Goal: Contribute content: Add original content to the website for others to see

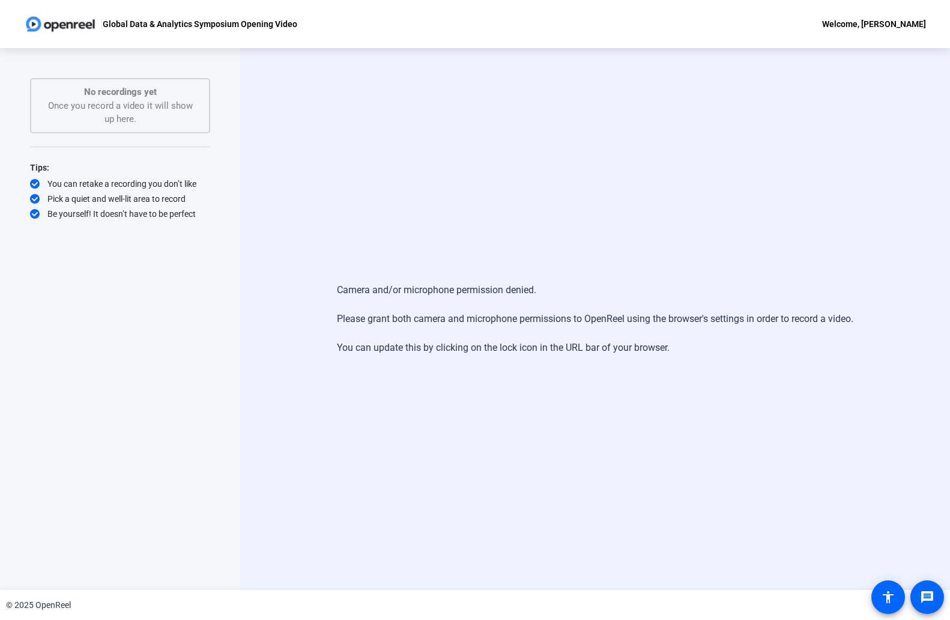
click at [132, 109] on div "No recordings yet Once you record a video it will show up here." at bounding box center [120, 105] width 154 height 41
click at [553, 319] on div "Camera and/or microphone permission denied. Please grant both camera and microp…" at bounding box center [595, 319] width 517 height 96
click at [449, 259] on div "Camera and/or microphone permission denied. Please grant both camera and microp…" at bounding box center [595, 319] width 710 height 542
click at [394, 315] on div "Camera and/or microphone permission denied. Please grant both camera and microp…" at bounding box center [595, 319] width 517 height 96
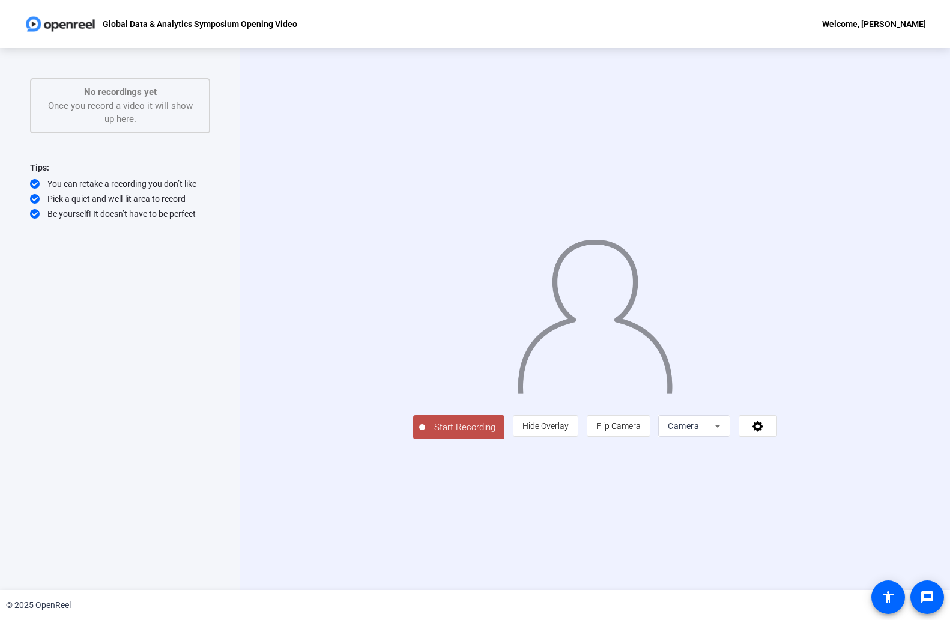
click at [425, 434] on span "Start Recording" at bounding box center [464, 428] width 79 height 14
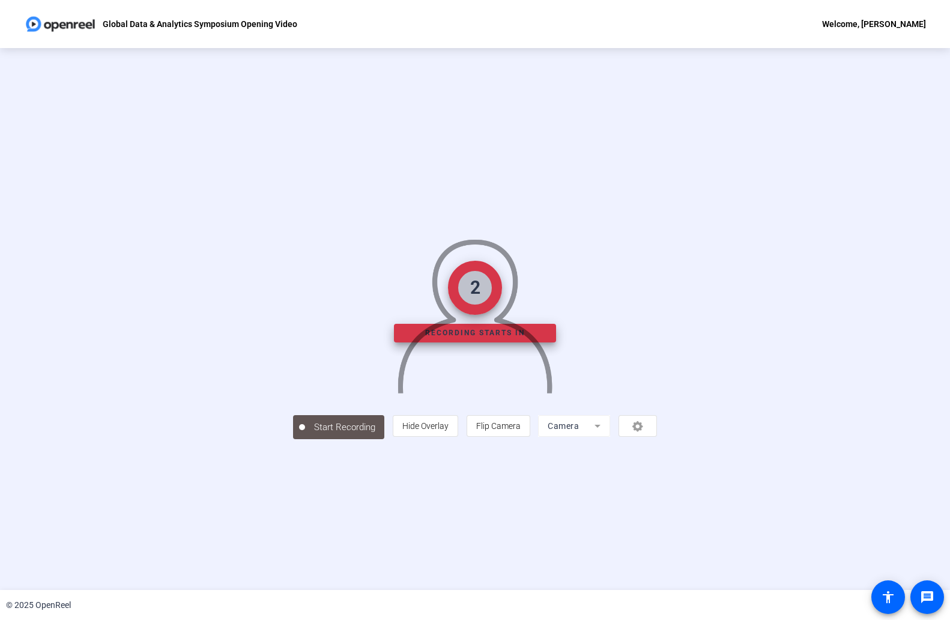
click at [934, 270] on div "2 Recording starts in Start Recording person Hide Overlay flip Flip Camera Came…" at bounding box center [475, 319] width 950 height 542
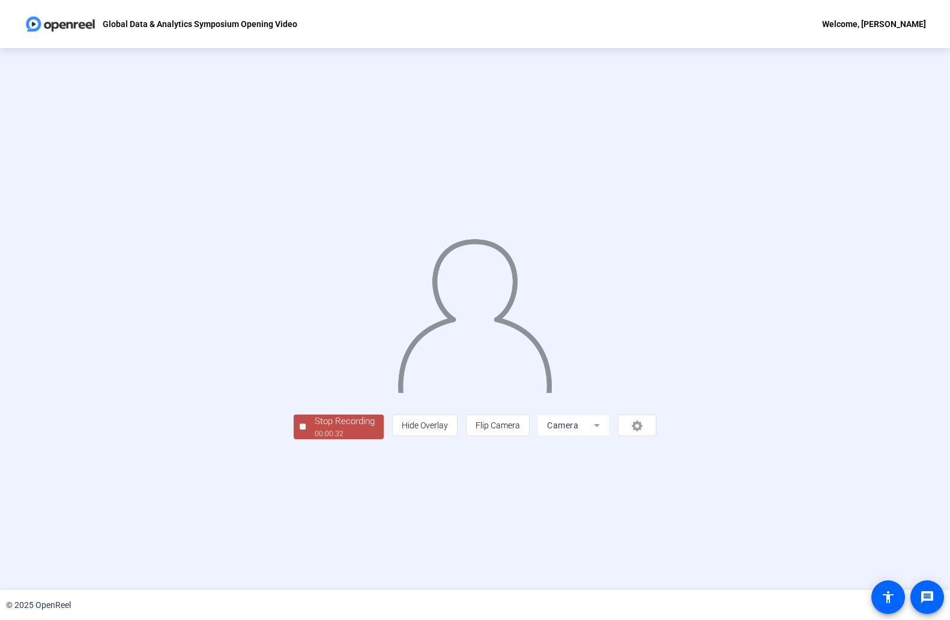
click at [315, 428] on div "Stop Recording" at bounding box center [345, 422] width 60 height 14
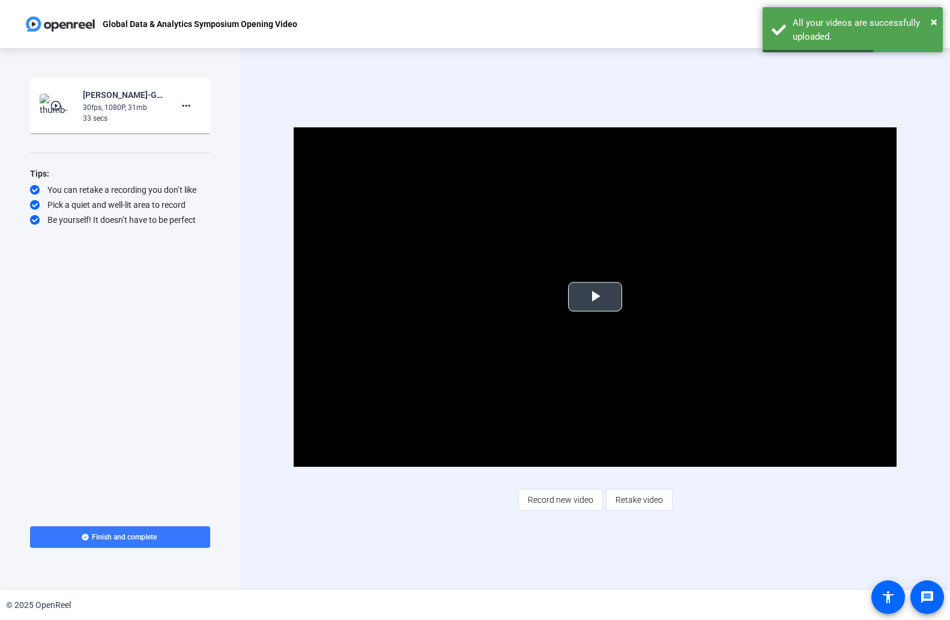
click at [595, 297] on span "Video Player" at bounding box center [595, 297] width 0 height 0
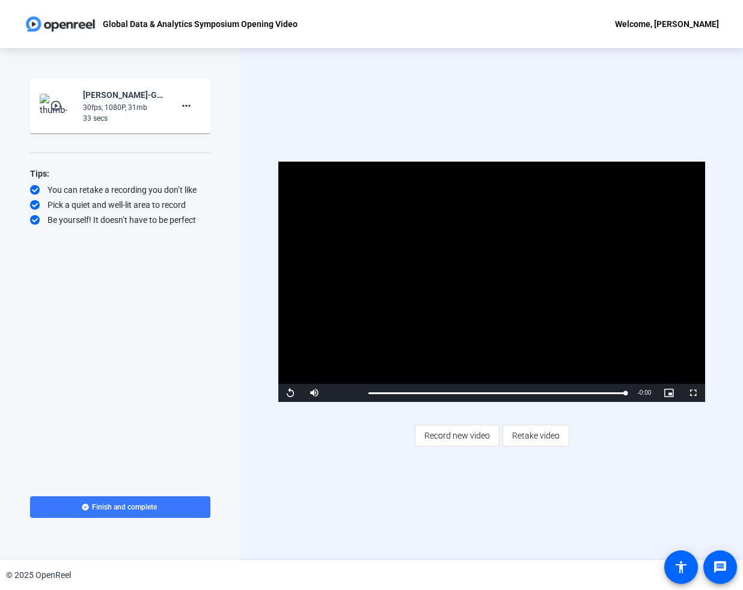
click at [299, 114] on div "Video Player is loading. Play Video Replay Mute Current Time 0:32 / Duration 0:…" at bounding box center [491, 304] width 502 height 512
click at [527, 428] on span "Retake video" at bounding box center [535, 435] width 47 height 23
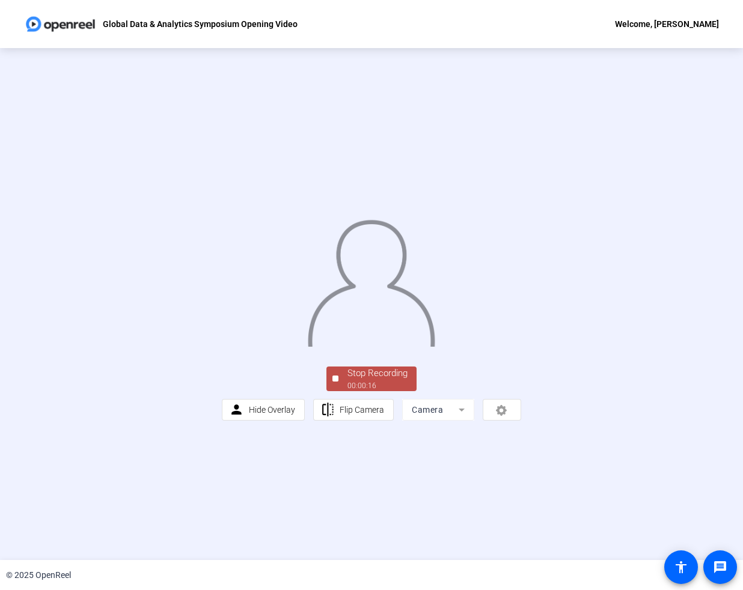
drag, startPoint x: 413, startPoint y: 21, endPoint x: 535, endPoint y: 22, distance: 122.0
click at [535, 22] on div "Global Data & Analytics Symposium Opening Video Welcome, Rick McFarland" at bounding box center [371, 24] width 743 height 48
click at [377, 380] on div "Stop Recording" at bounding box center [377, 373] width 60 height 14
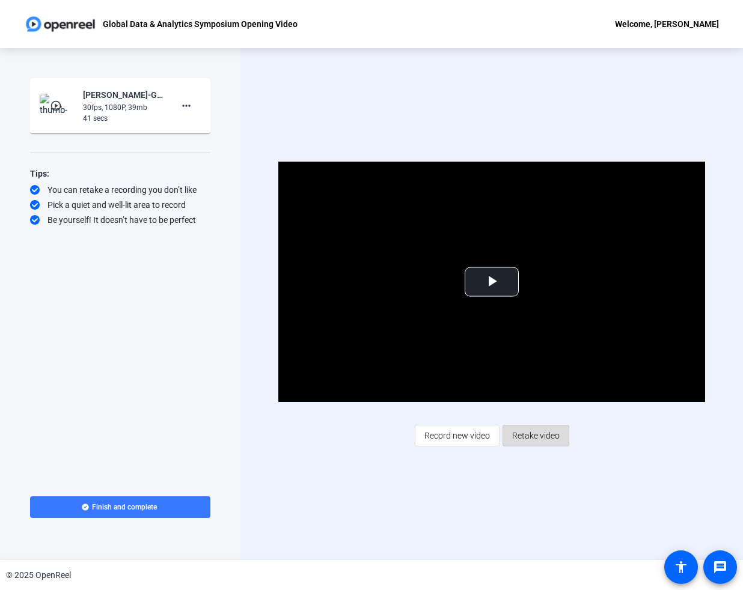
click at [536, 433] on span "Retake video" at bounding box center [535, 435] width 47 height 23
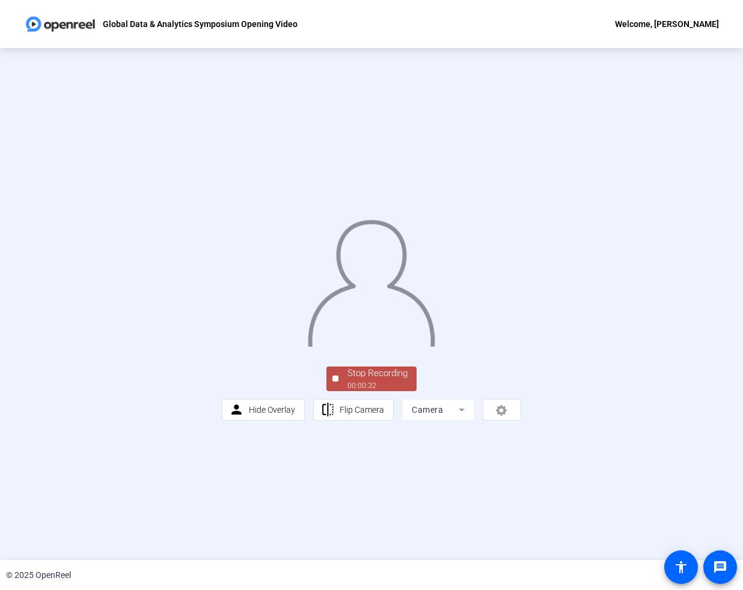
click at [404, 380] on div "Stop Recording" at bounding box center [377, 373] width 60 height 14
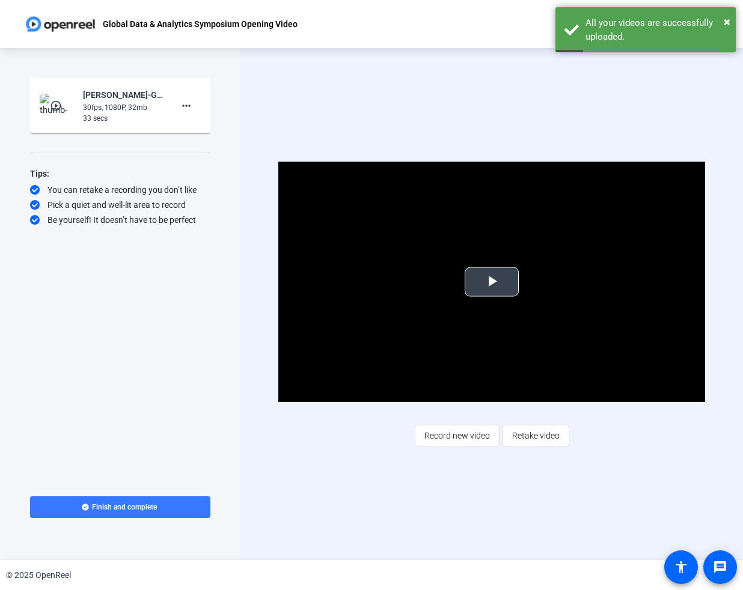
click at [491, 282] on span "Video Player" at bounding box center [491, 282] width 0 height 0
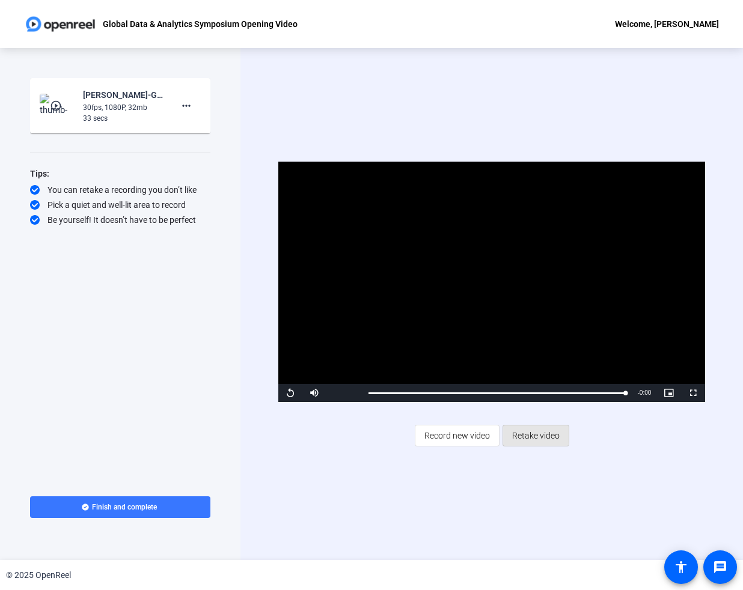
click at [526, 432] on span "Retake video" at bounding box center [535, 435] width 47 height 23
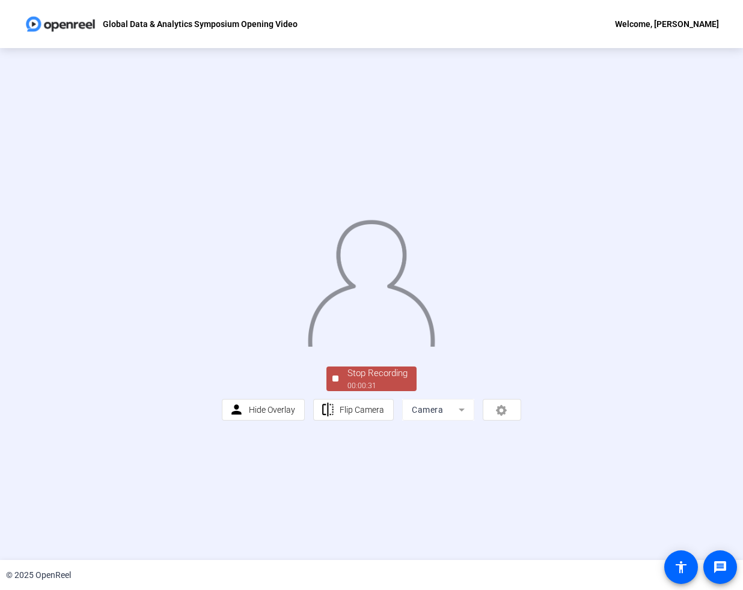
click at [359, 391] on div "00:00:31" at bounding box center [377, 385] width 60 height 11
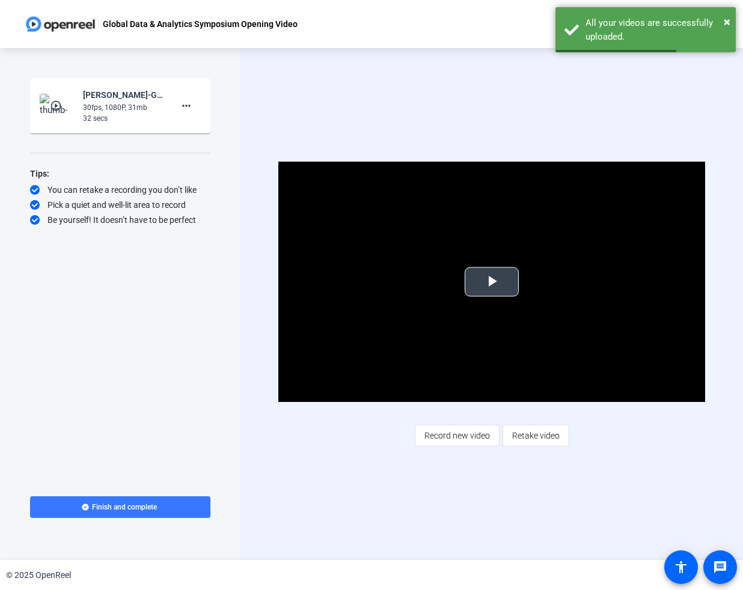
click at [491, 282] on span "Video Player" at bounding box center [491, 282] width 0 height 0
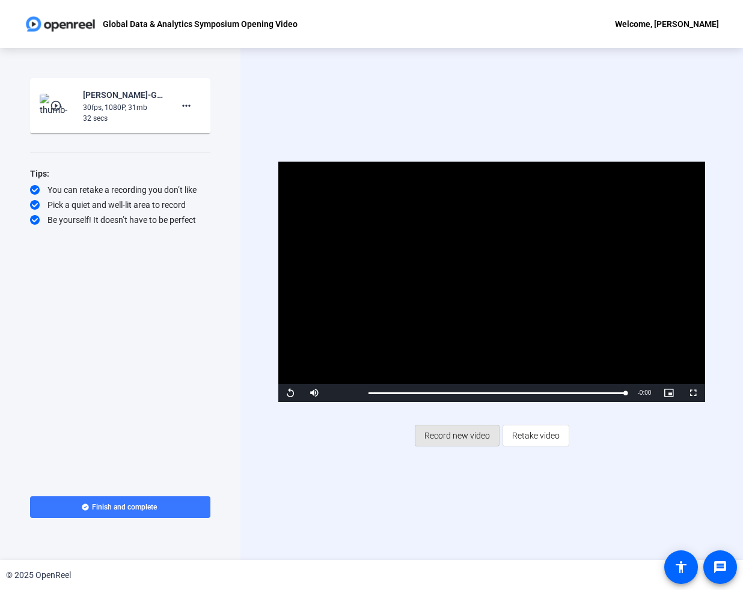
click at [462, 432] on span "Record new video" at bounding box center [456, 435] width 65 height 23
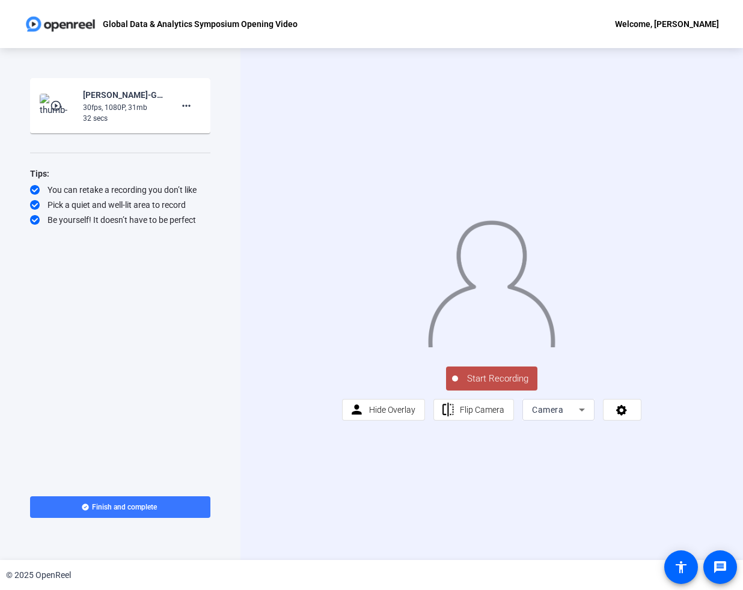
click at [485, 386] on span "Start Recording" at bounding box center [497, 379] width 79 height 14
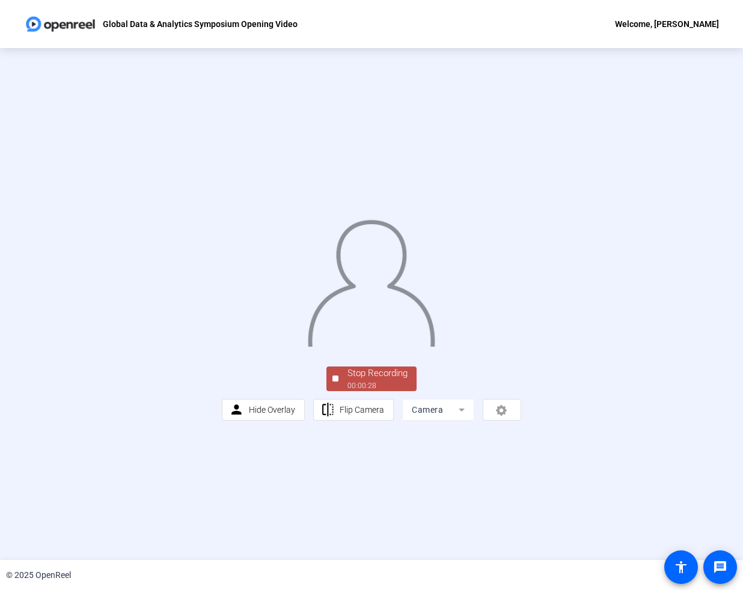
click at [393, 380] on div "Stop Recording" at bounding box center [377, 373] width 60 height 14
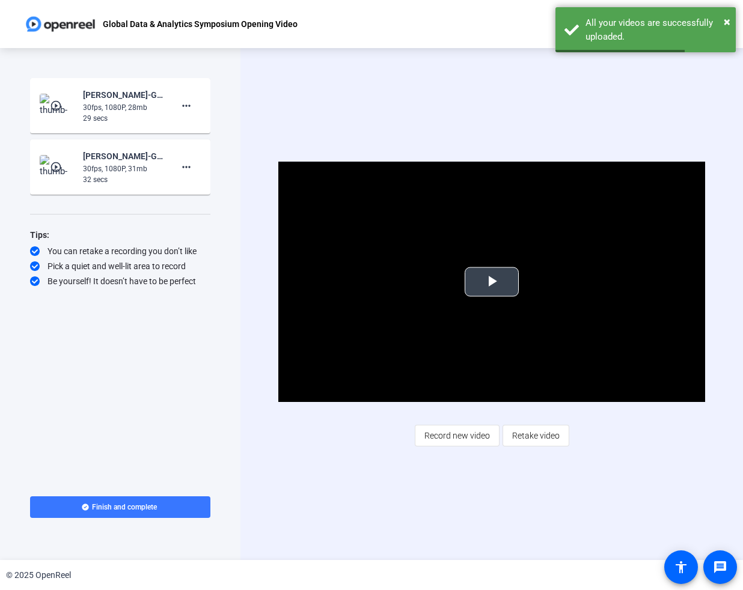
click at [491, 282] on span "Video Player" at bounding box center [491, 282] width 0 height 0
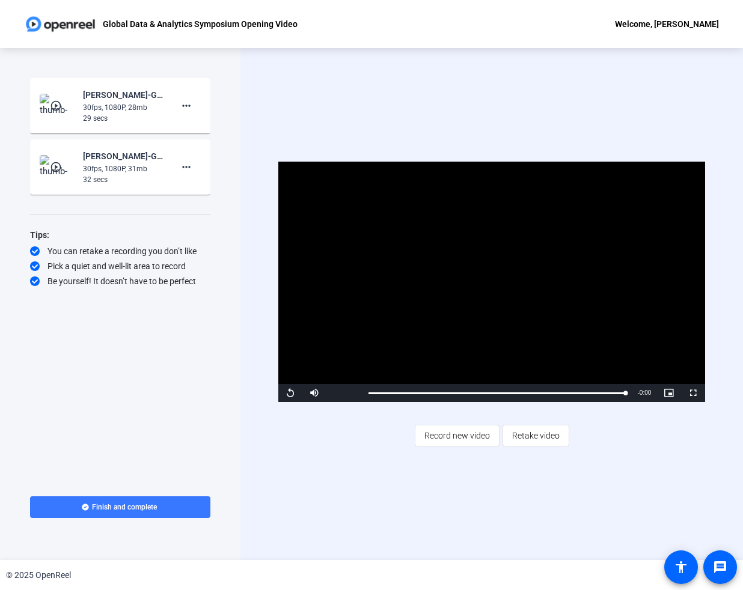
click at [692, 102] on div "Video Player is loading. Play Video Replay Mute Current Time 0:29 / Duration 0:…" at bounding box center [491, 304] width 502 height 512
click at [469, 437] on span "Record new video" at bounding box center [456, 435] width 65 height 23
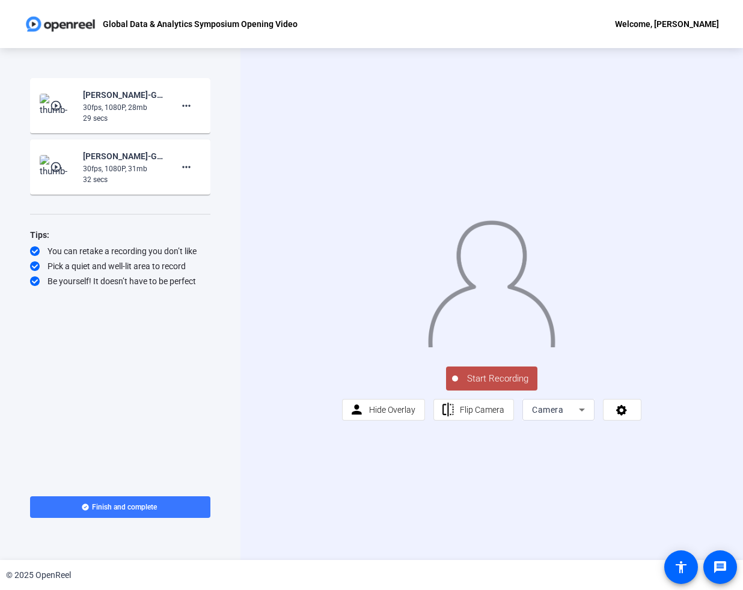
click at [470, 386] on span "Start Recording" at bounding box center [497, 379] width 79 height 14
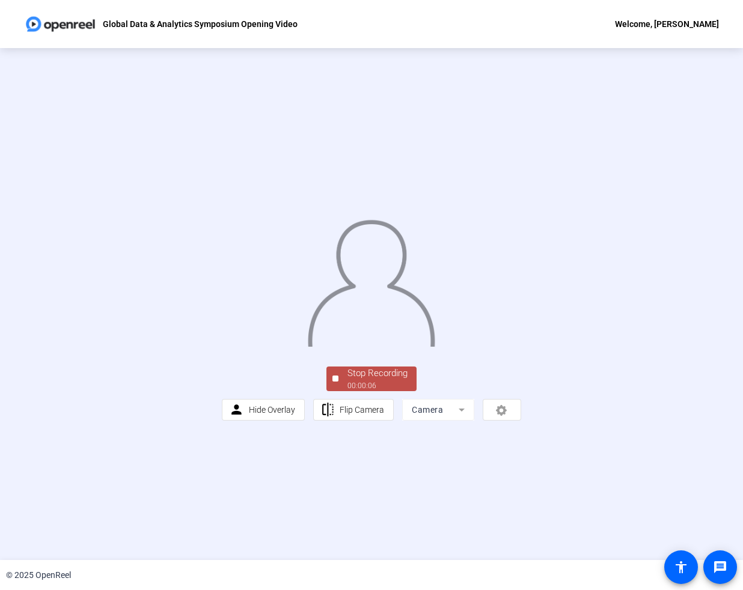
click at [379, 380] on div "Stop Recording" at bounding box center [377, 373] width 60 height 14
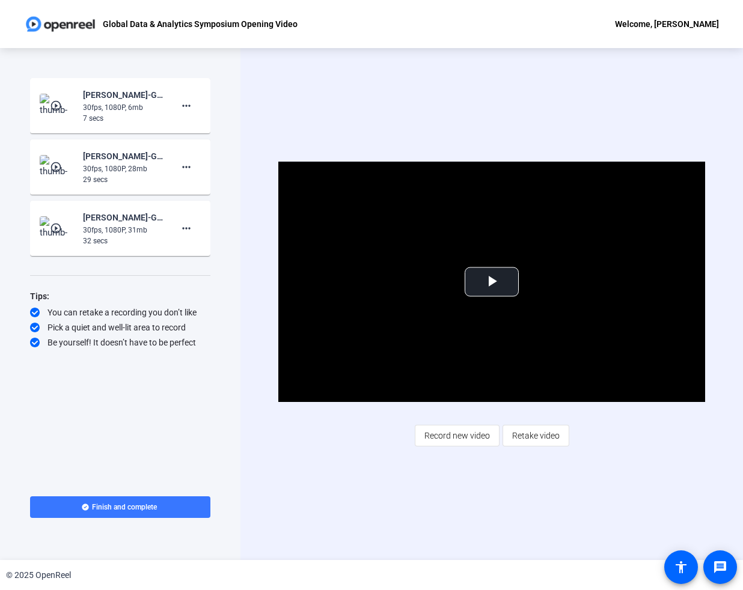
click at [693, 121] on div "Video Player is loading. Play Video Play Mute Current Time 0:00 / Duration 0:06…" at bounding box center [491, 304] width 502 height 512
click at [532, 421] on span at bounding box center [535, 435] width 65 height 29
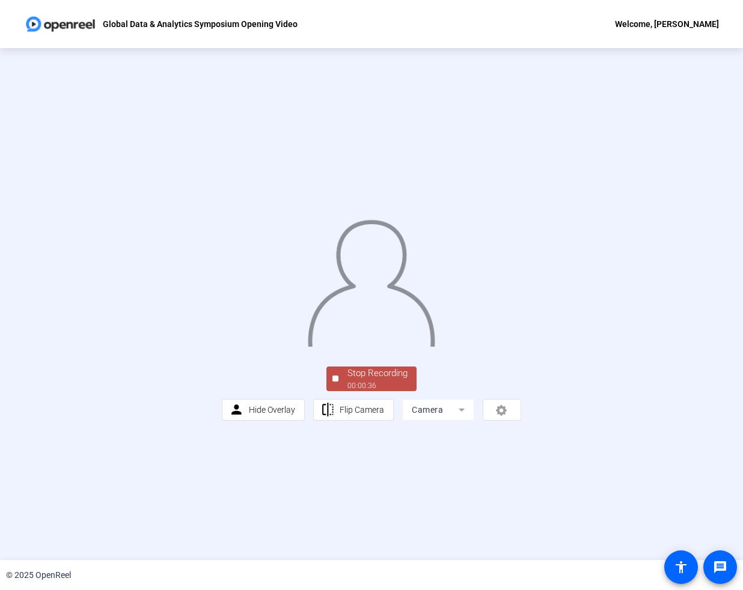
click at [368, 391] on div "00:00:36" at bounding box center [377, 385] width 60 height 11
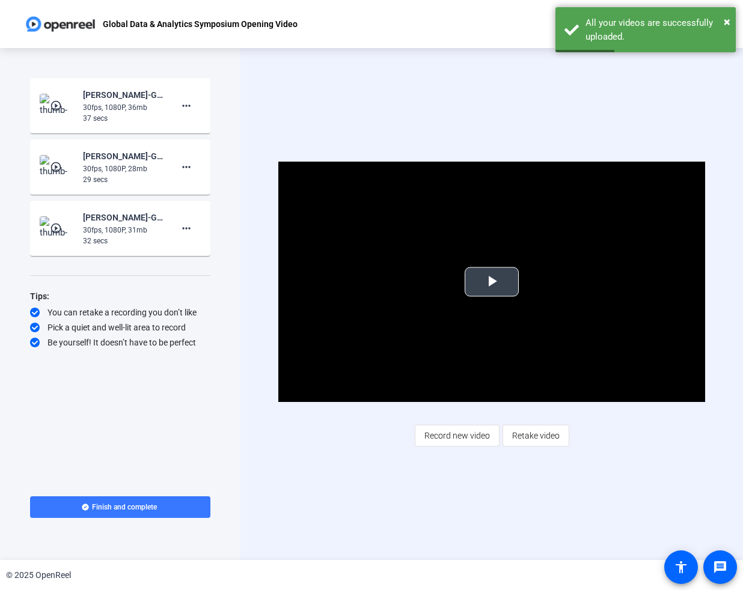
click at [491, 282] on span "Video Player" at bounding box center [491, 282] width 0 height 0
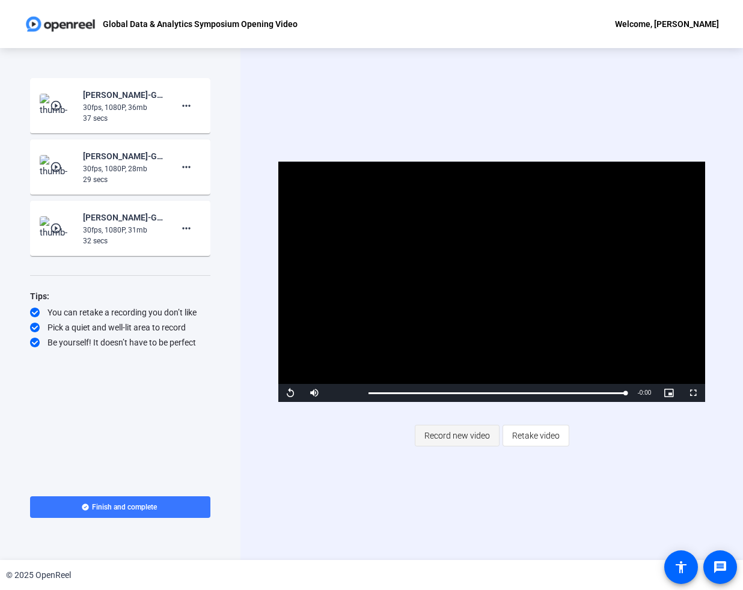
click at [480, 435] on span "Record new video" at bounding box center [456, 435] width 65 height 23
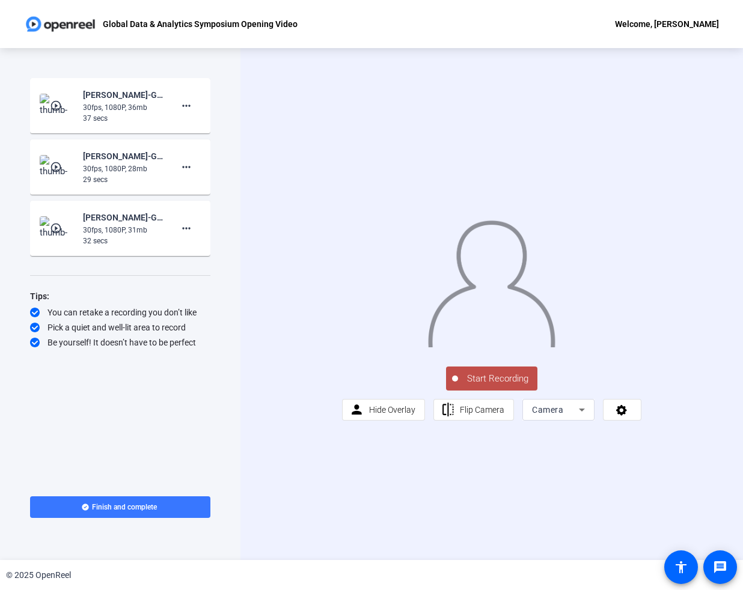
click at [503, 386] on span "Start Recording" at bounding box center [497, 379] width 79 height 14
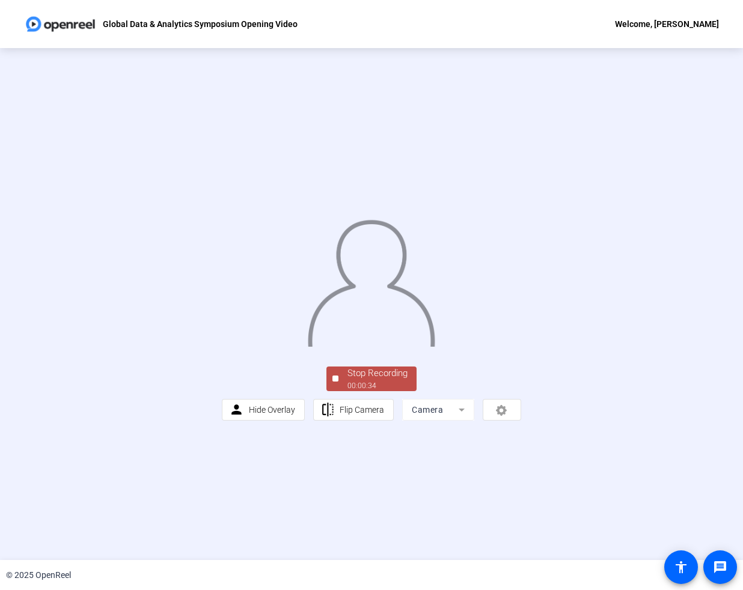
click at [403, 391] on div "00:00:34" at bounding box center [377, 385] width 60 height 11
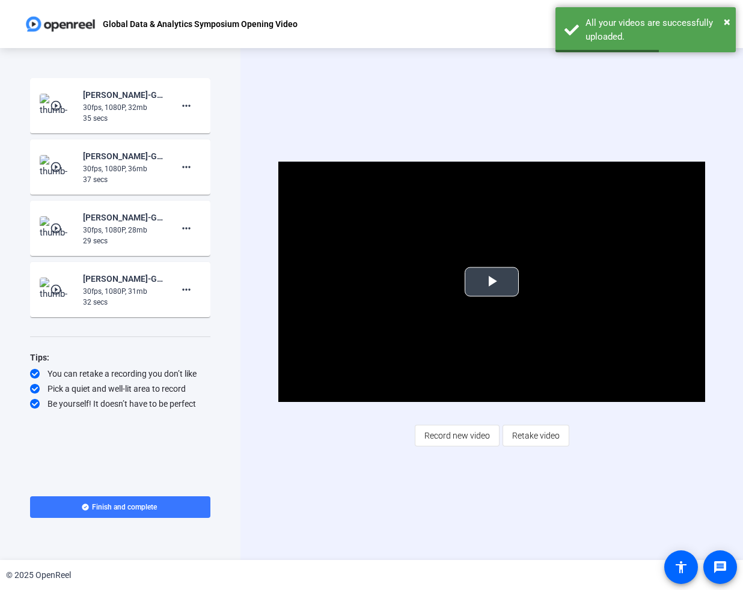
click at [491, 282] on span "Video Player" at bounding box center [491, 282] width 0 height 0
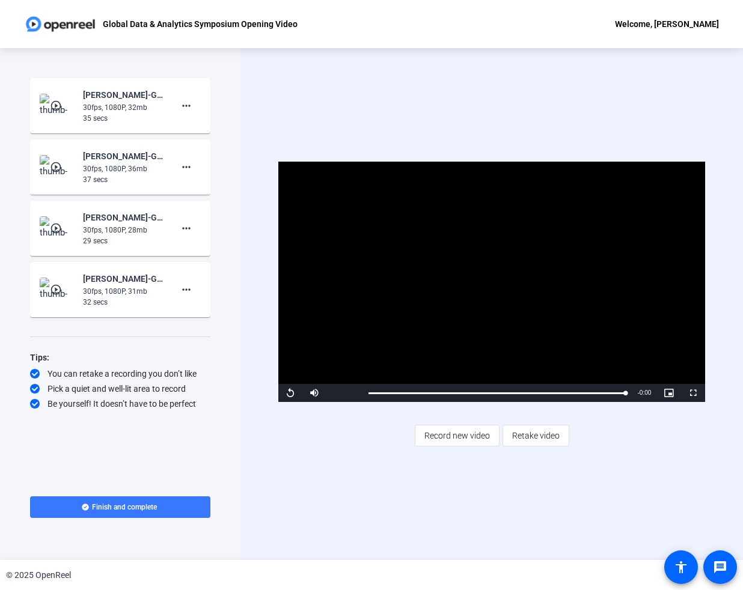
click at [698, 114] on div "Video Player is loading. Play Video Replay Mute Current Time 0:35 / Duration 0:…" at bounding box center [491, 304] width 502 height 512
click at [530, 437] on span "Retake video" at bounding box center [535, 435] width 47 height 23
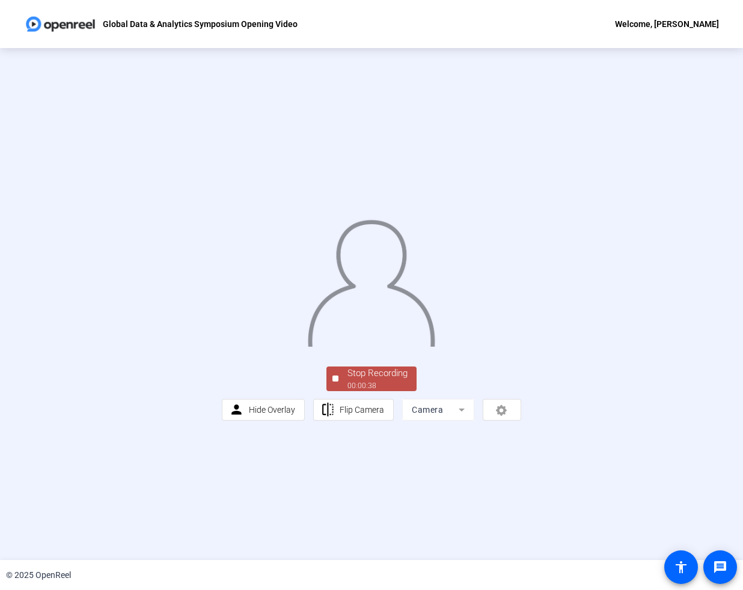
click at [377, 391] on div "00:00:38" at bounding box center [377, 385] width 60 height 11
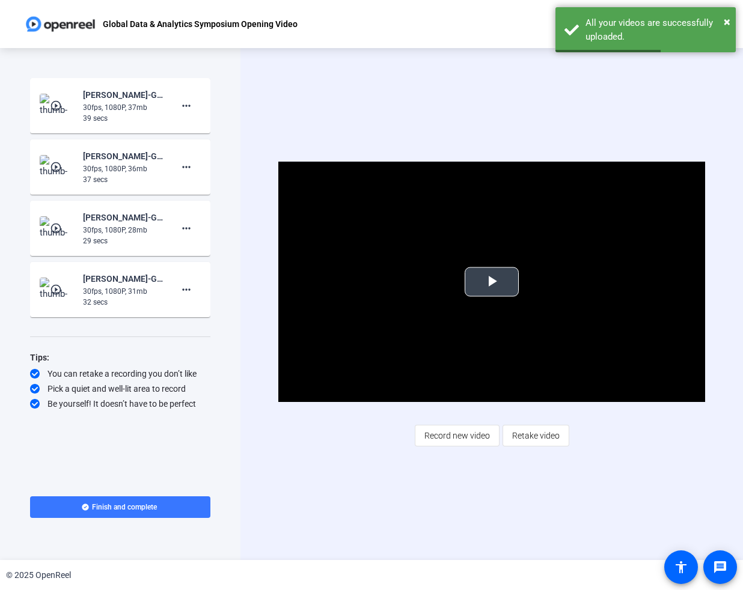
click at [491, 282] on span "Video Player" at bounding box center [491, 282] width 0 height 0
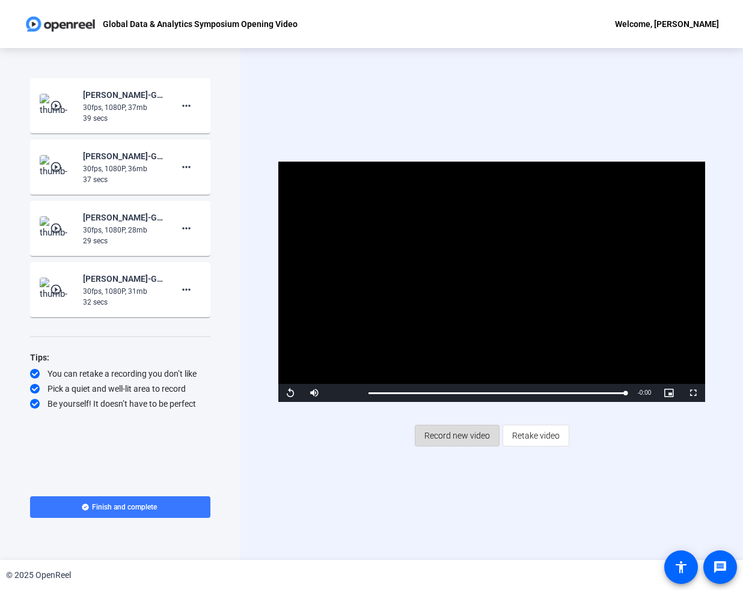
click at [461, 435] on span "Record new video" at bounding box center [456, 435] width 65 height 23
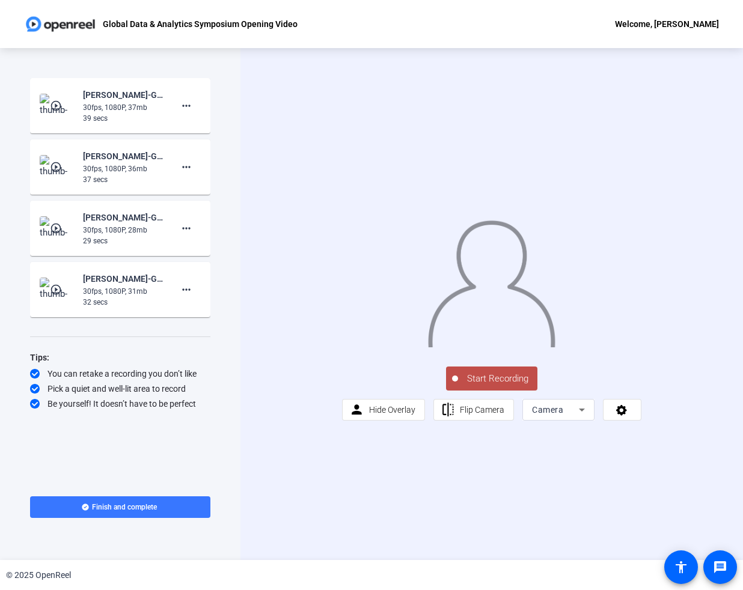
click at [491, 386] on span "Start Recording" at bounding box center [497, 379] width 79 height 14
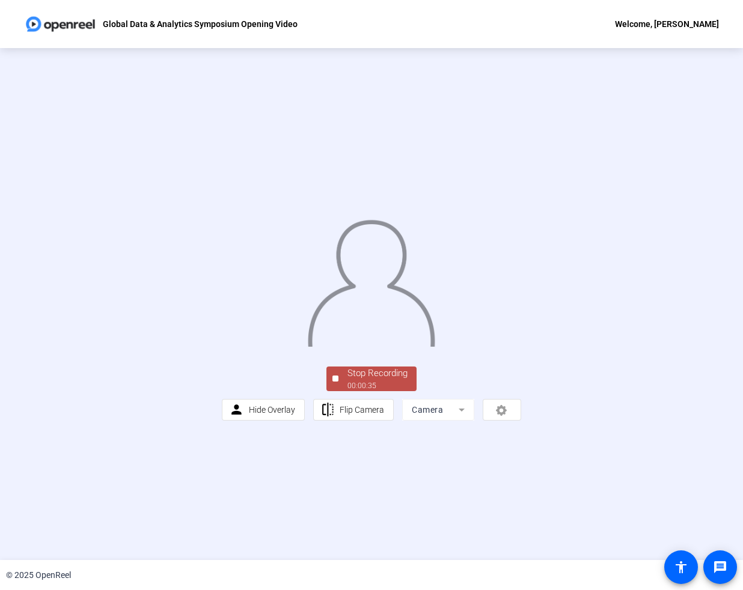
click at [361, 391] on div "00:00:35" at bounding box center [377, 385] width 60 height 11
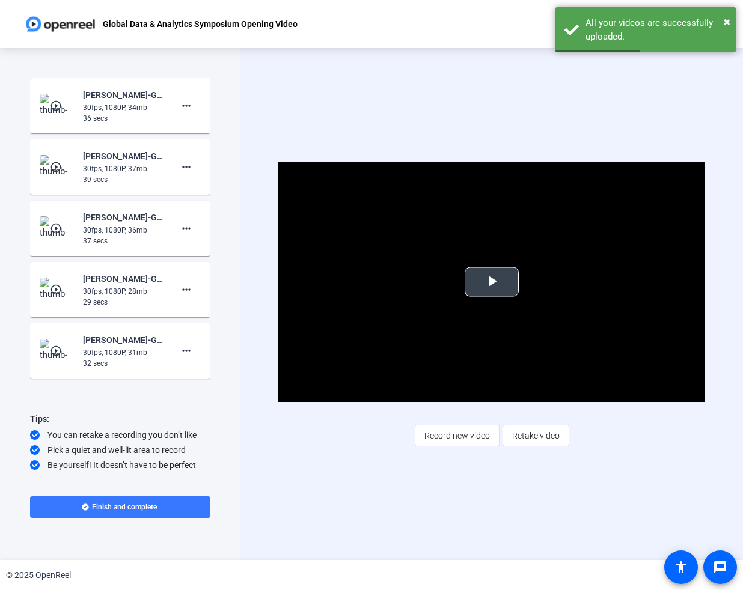
click at [491, 282] on span "Video Player" at bounding box center [491, 282] width 0 height 0
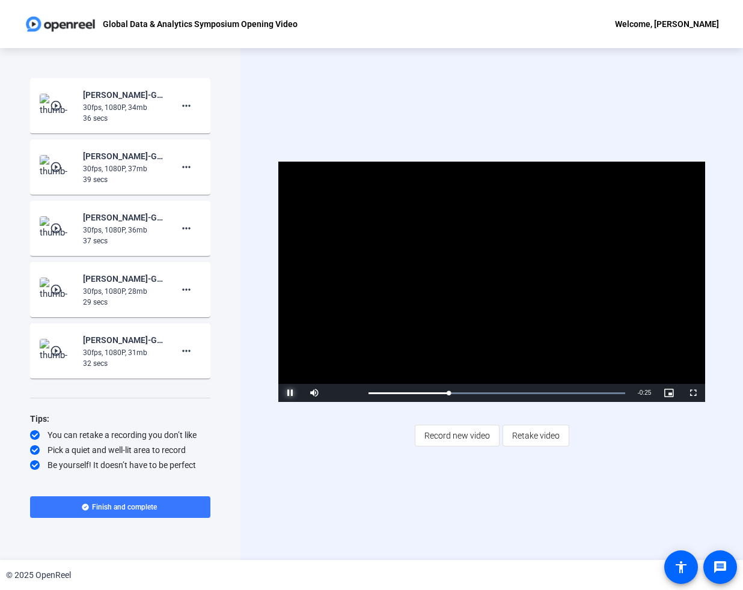
click at [291, 393] on span "Video Player" at bounding box center [290, 393] width 24 height 0
click at [538, 434] on span "Retake video" at bounding box center [535, 435] width 47 height 23
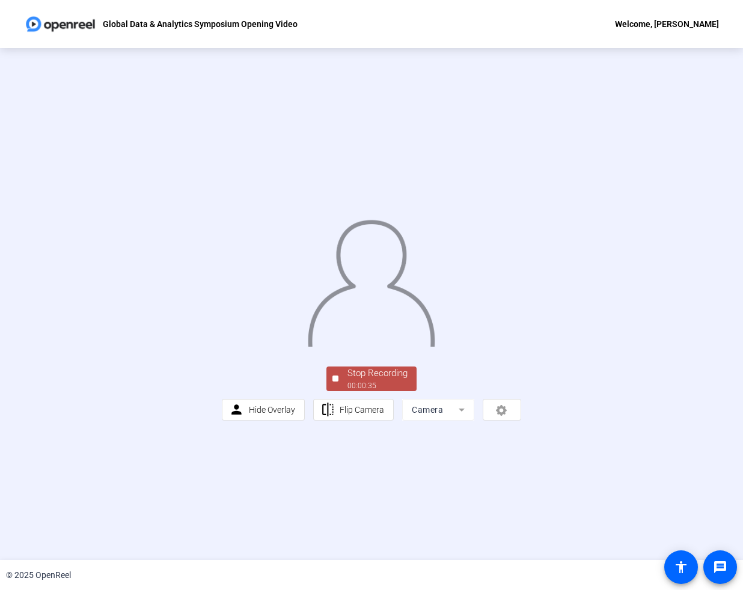
click at [389, 421] on div "Stop Recording 00:00:35 person Hide Overlay flip Flip Camera Camera" at bounding box center [371, 392] width 299 height 56
click at [373, 391] on div "00:00:38" at bounding box center [377, 385] width 60 height 11
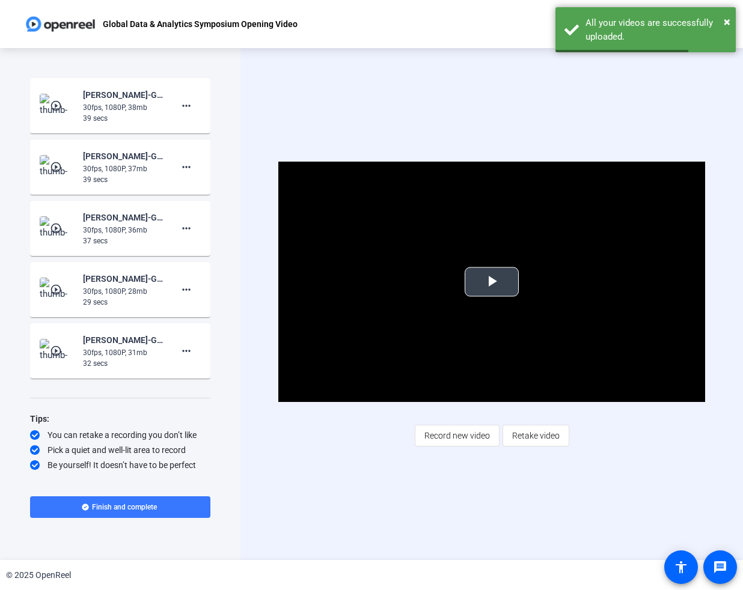
click at [491, 282] on span "Video Player" at bounding box center [491, 282] width 0 height 0
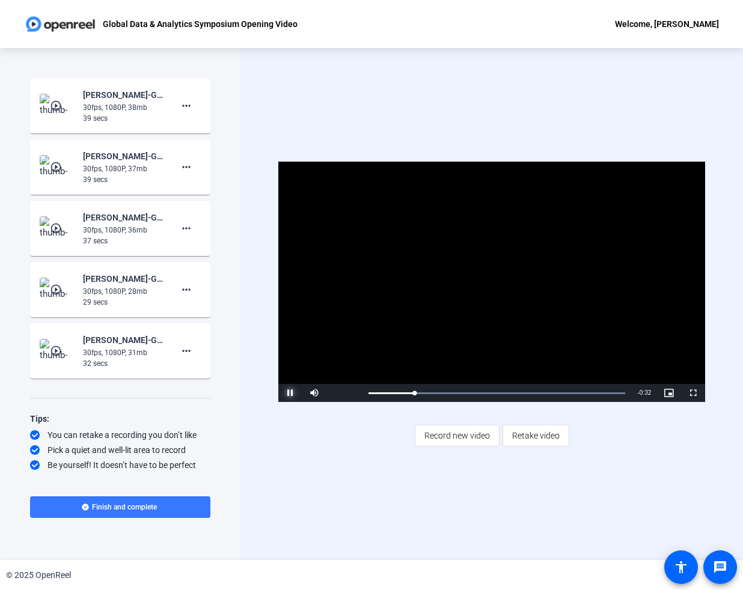
click at [288, 393] on span "Video Player" at bounding box center [290, 393] width 24 height 0
click at [547, 439] on span "Retake video" at bounding box center [535, 435] width 47 height 23
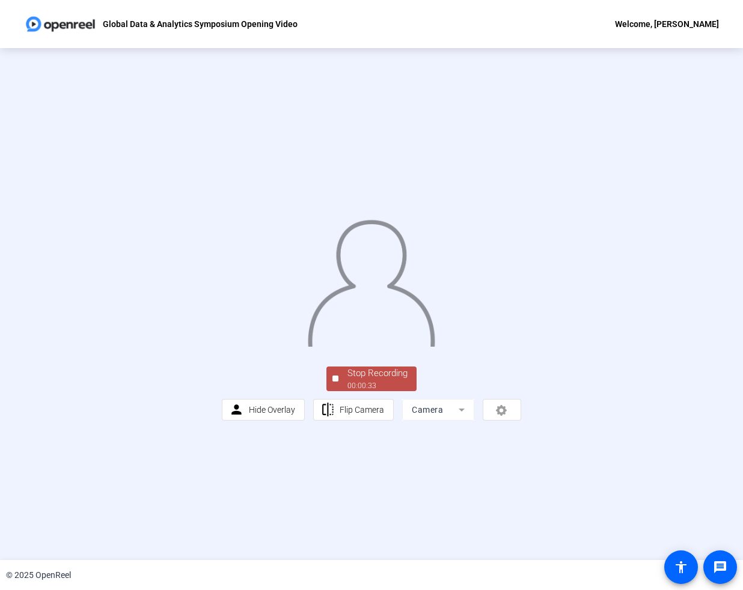
click at [363, 380] on div "Stop Recording" at bounding box center [377, 373] width 60 height 14
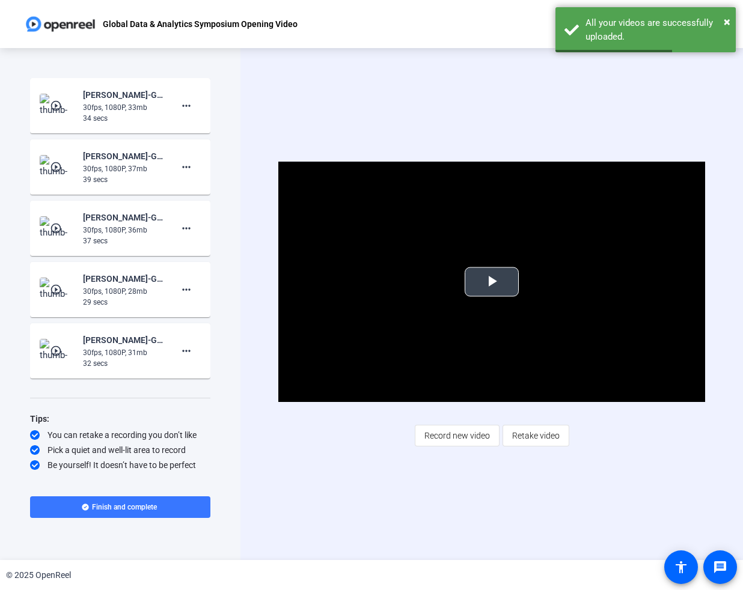
click at [491, 282] on span "Video Player" at bounding box center [491, 282] width 0 height 0
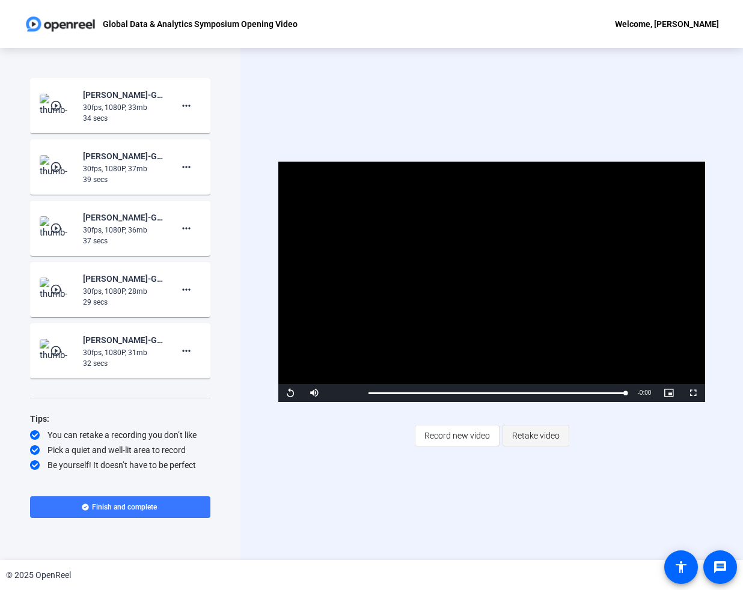
click at [540, 435] on span "Retake video" at bounding box center [535, 435] width 47 height 23
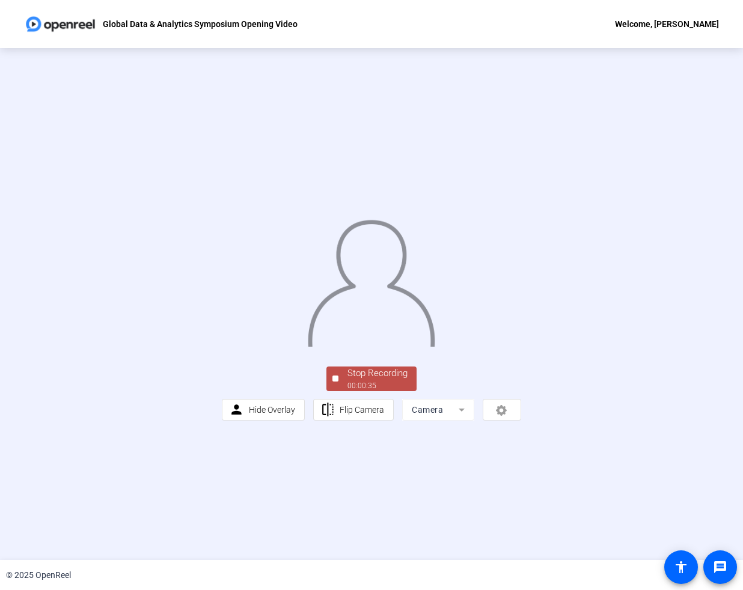
click at [356, 391] on div "00:00:35" at bounding box center [377, 385] width 60 height 11
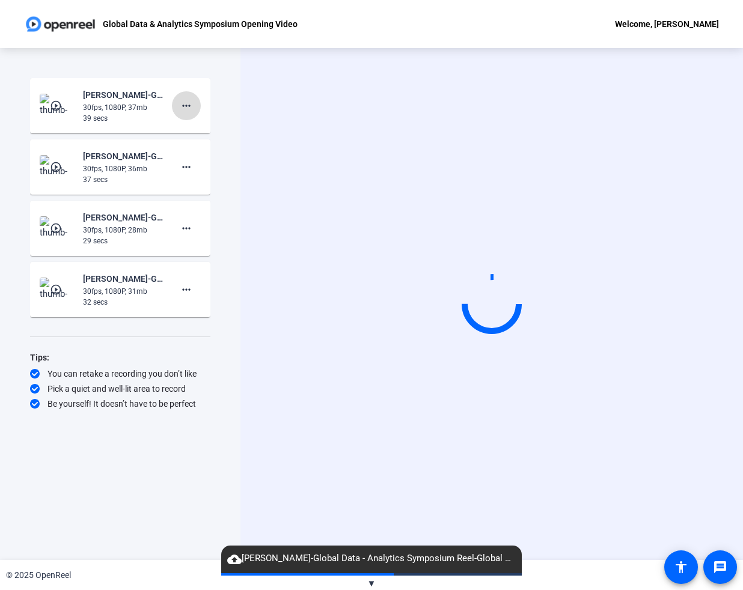
click at [191, 108] on mat-icon "more_horiz" at bounding box center [186, 106] width 14 height 14
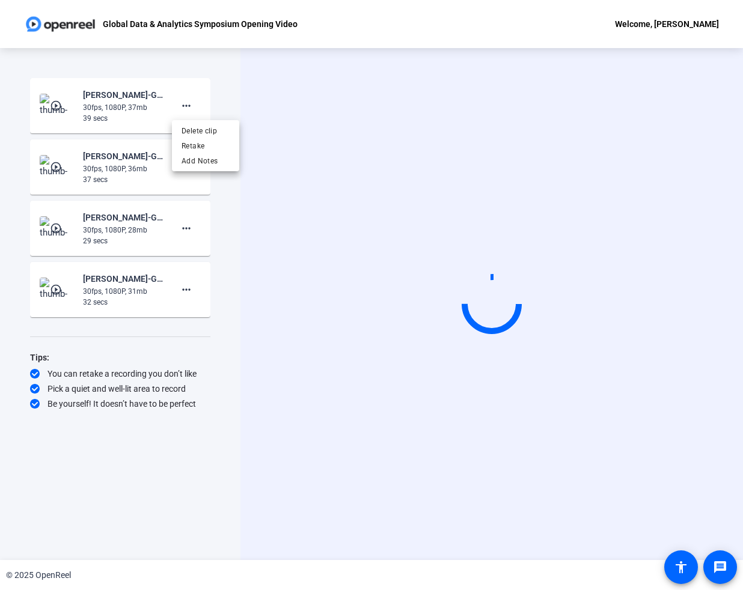
click at [287, 105] on div at bounding box center [371, 295] width 743 height 590
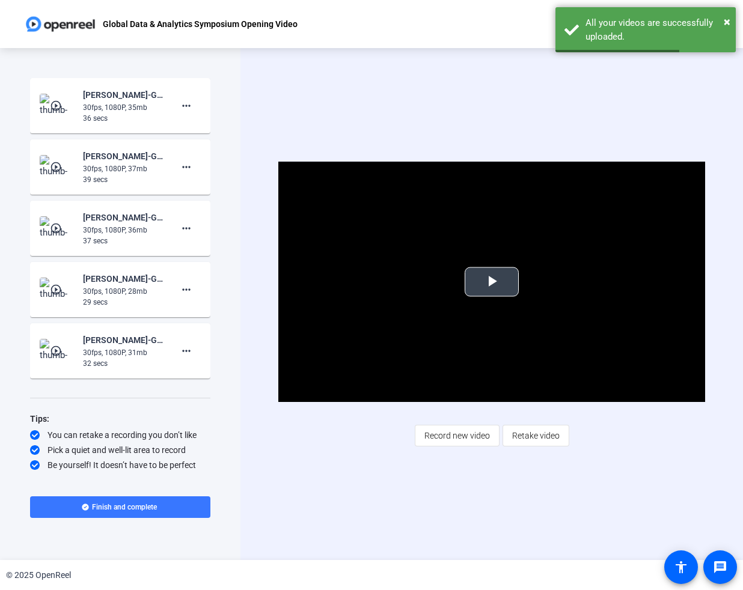
click at [491, 282] on span "Video Player" at bounding box center [491, 282] width 0 height 0
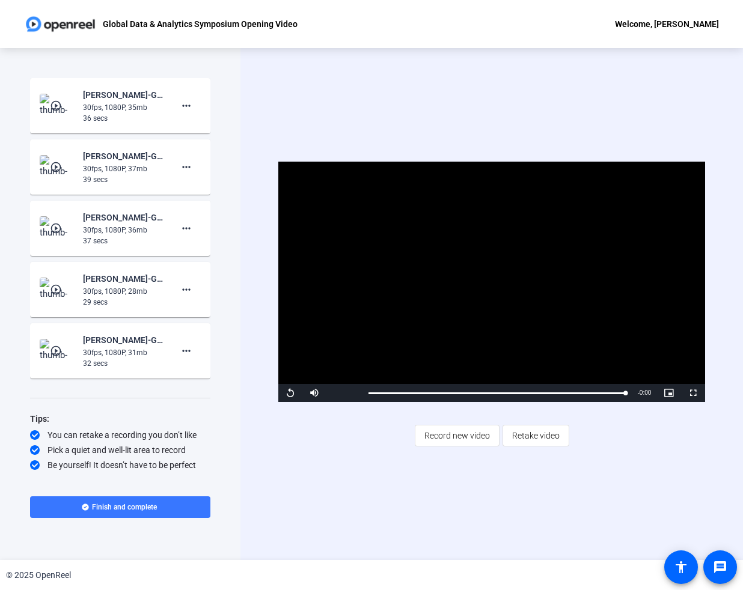
click at [254, 268] on div "Video Player is loading. Play Video Replay Mute Current Time 0:36 / Duration 0:…" at bounding box center [491, 304] width 502 height 512
click at [514, 82] on div "Video Player is loading. Play Video Replay Mute Current Time 0:36 / Duration 0:…" at bounding box center [491, 304] width 502 height 512
click at [535, 436] on span "Retake video" at bounding box center [535, 435] width 47 height 23
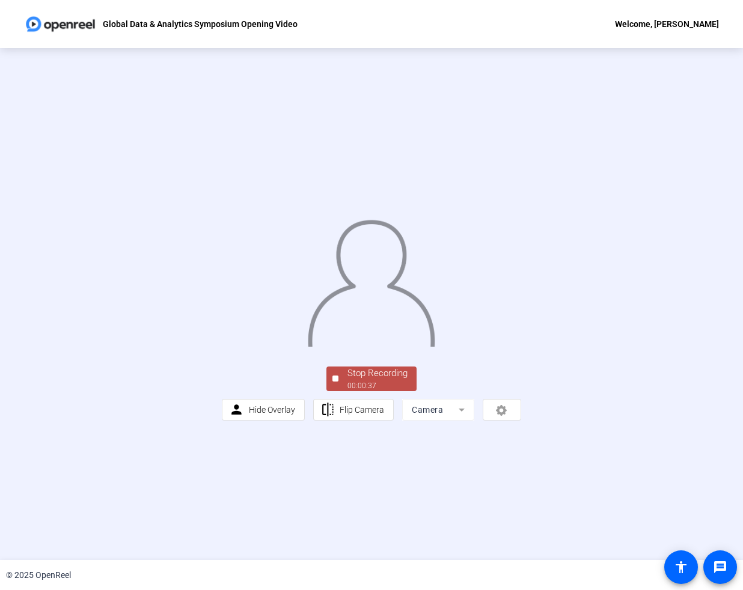
click at [374, 380] on div "Stop Recording" at bounding box center [377, 373] width 60 height 14
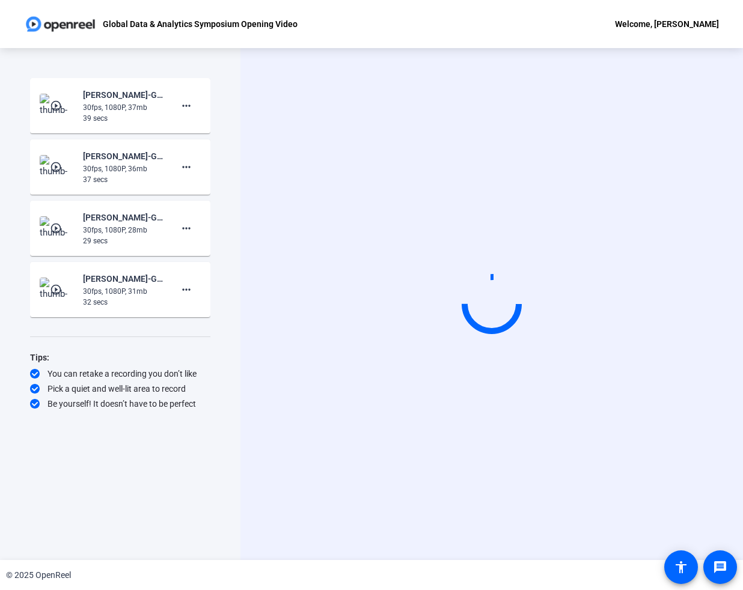
click at [567, 173] on div "Start Recording" at bounding box center [491, 304] width 502 height 512
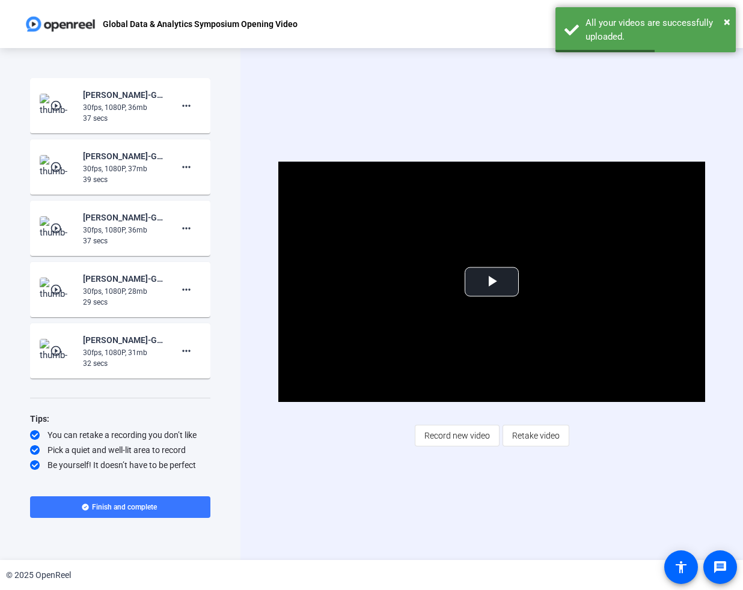
click at [529, 430] on span "Retake video" at bounding box center [535, 435] width 47 height 23
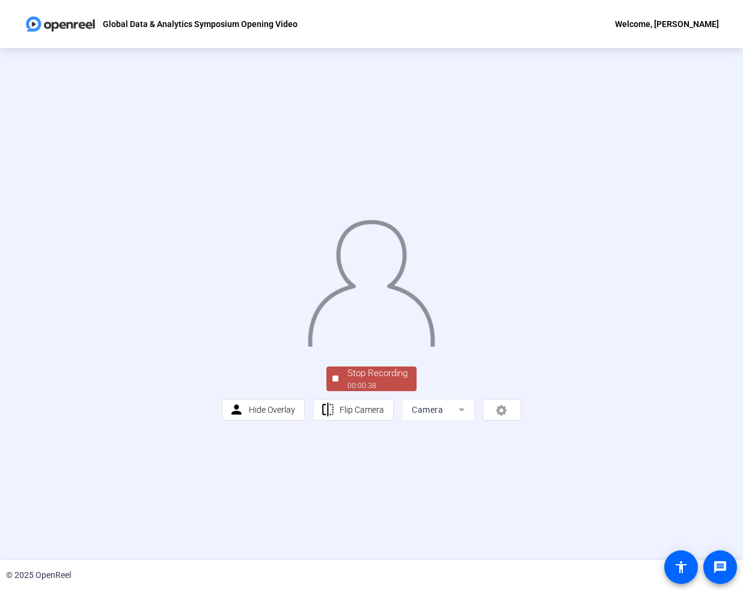
click at [400, 391] on div "00:00:38" at bounding box center [377, 385] width 60 height 11
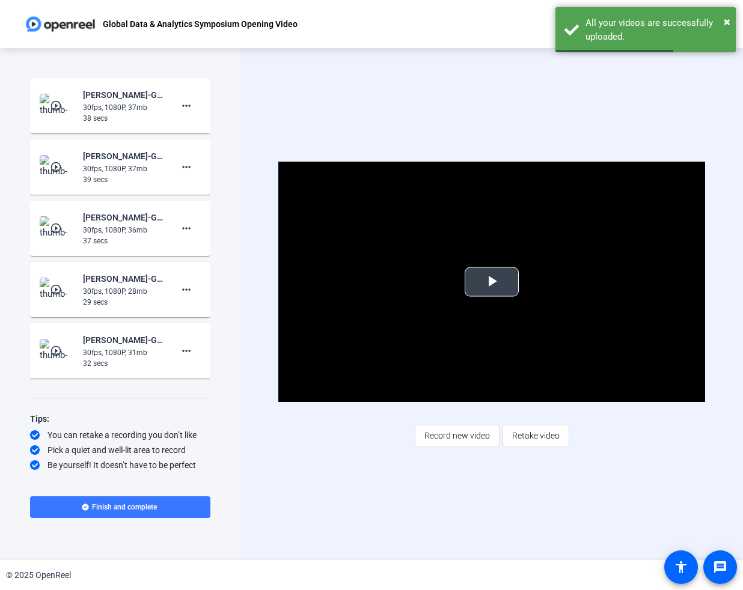
click at [491, 282] on span "Video Player" at bounding box center [491, 282] width 0 height 0
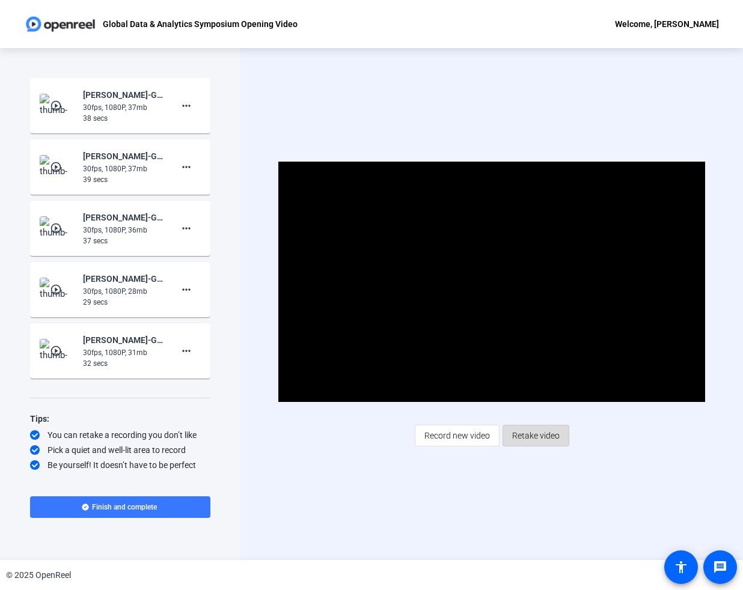
click at [543, 429] on span "Retake video" at bounding box center [535, 435] width 47 height 23
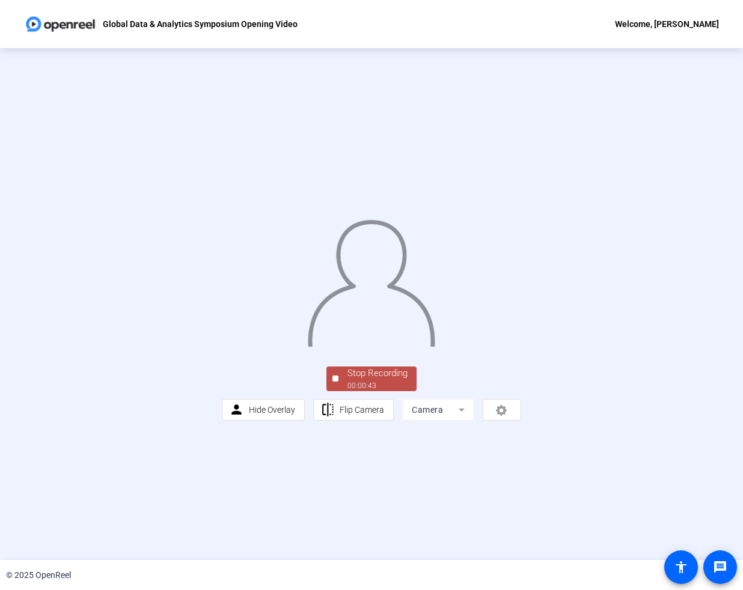
click at [369, 380] on div "Stop Recording" at bounding box center [377, 373] width 60 height 14
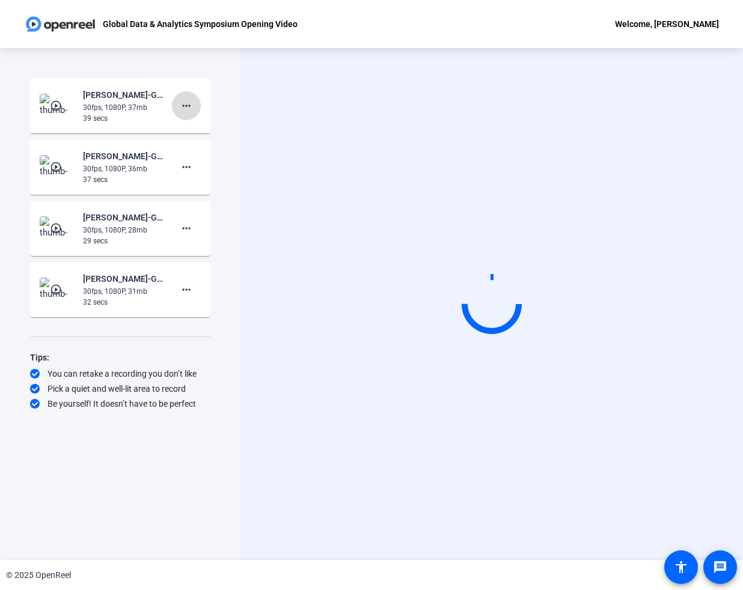
click at [195, 105] on span at bounding box center [186, 105] width 29 height 29
click at [207, 128] on span "Delete clip" at bounding box center [205, 131] width 48 height 14
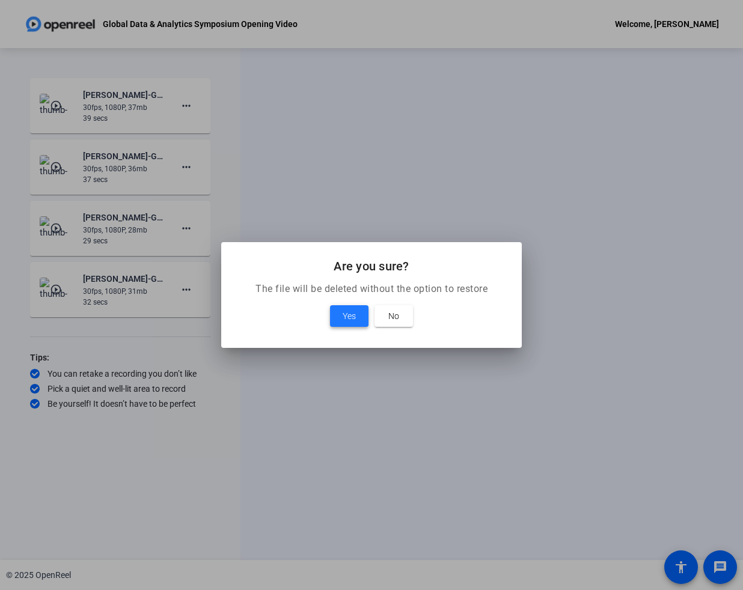
click at [341, 320] on span at bounding box center [349, 316] width 38 height 29
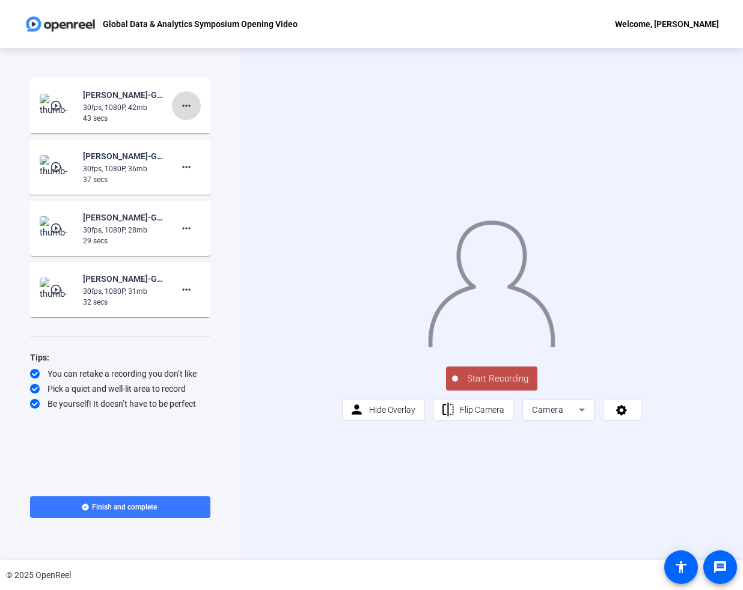
click at [190, 103] on mat-icon "more_horiz" at bounding box center [186, 106] width 14 height 14
click at [211, 128] on span "Delete clip" at bounding box center [205, 131] width 48 height 14
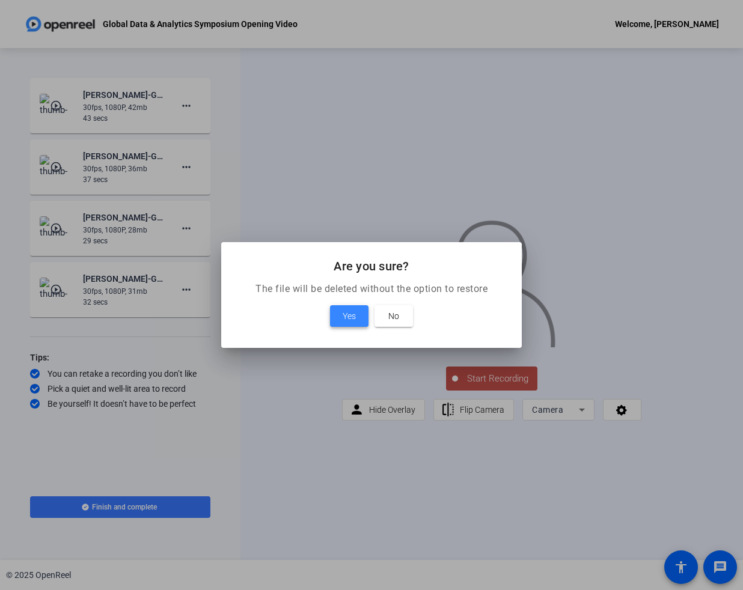
click at [348, 323] on span "Yes" at bounding box center [348, 316] width 13 height 14
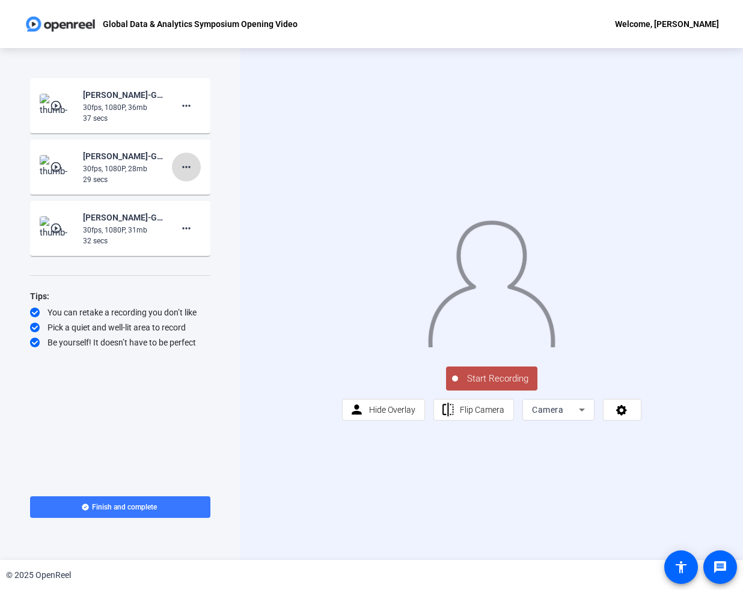
click at [185, 168] on mat-icon "more_horiz" at bounding box center [186, 167] width 14 height 14
click at [201, 189] on span "Delete clip" at bounding box center [205, 192] width 48 height 14
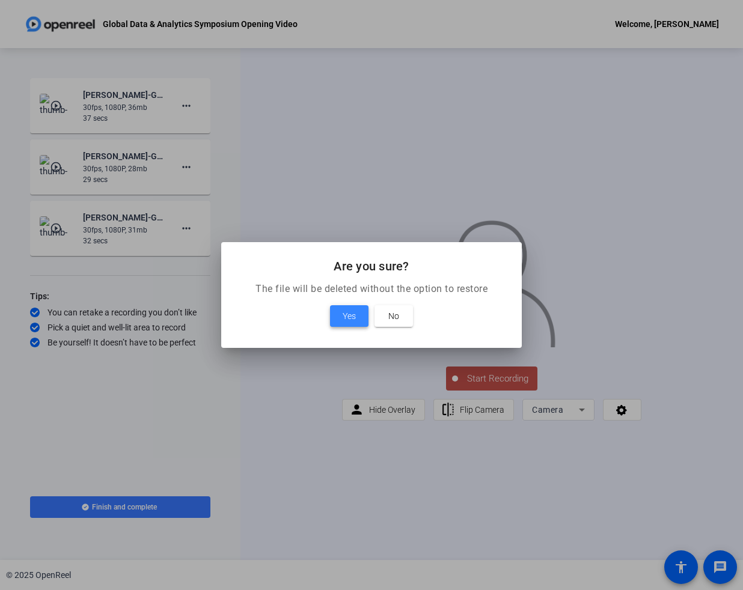
click at [339, 310] on span at bounding box center [349, 316] width 38 height 29
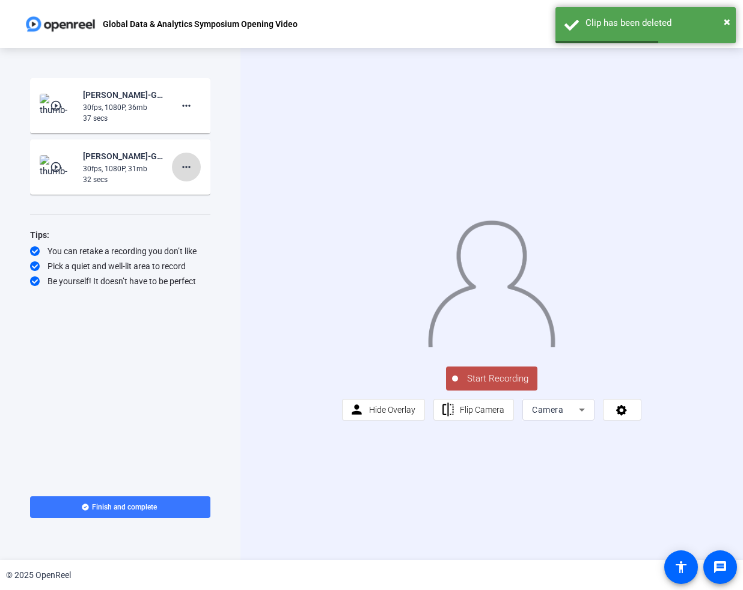
click at [186, 164] on mat-icon "more_horiz" at bounding box center [186, 167] width 14 height 14
click at [210, 190] on span "Delete clip" at bounding box center [205, 192] width 48 height 14
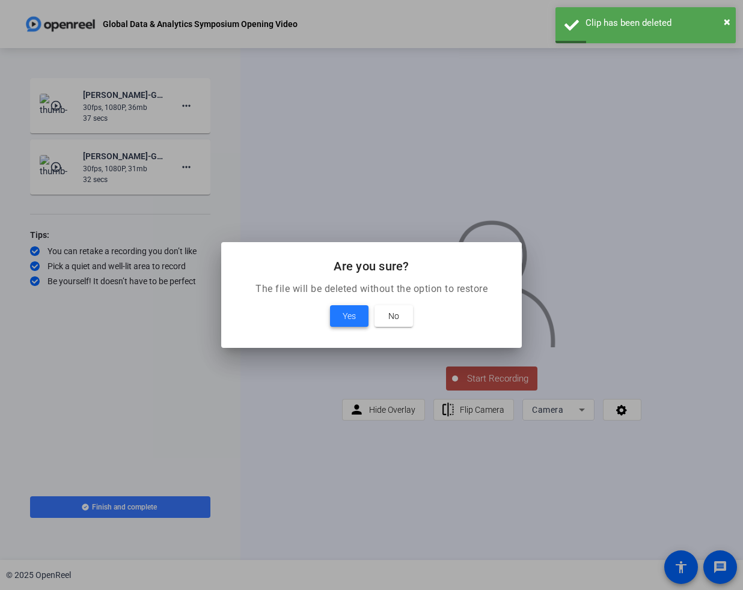
click at [337, 309] on span at bounding box center [349, 316] width 38 height 29
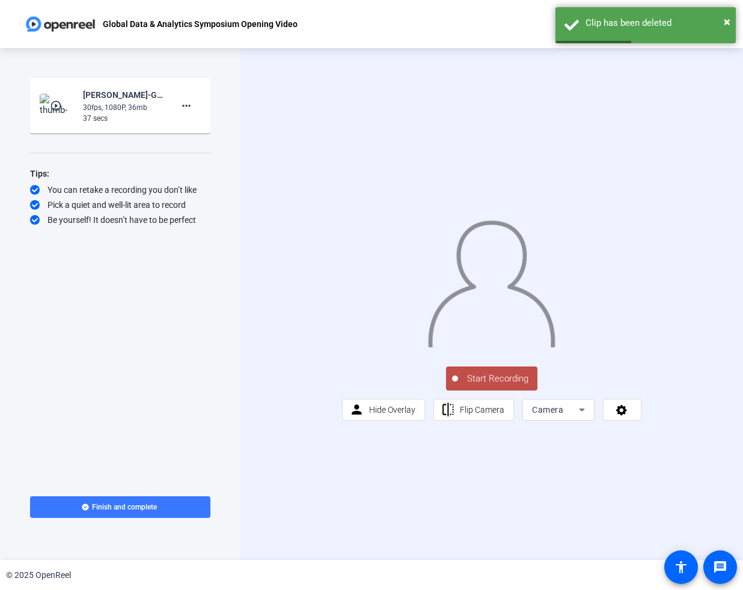
click at [493, 391] on button "Start Recording" at bounding box center [491, 378] width 91 height 24
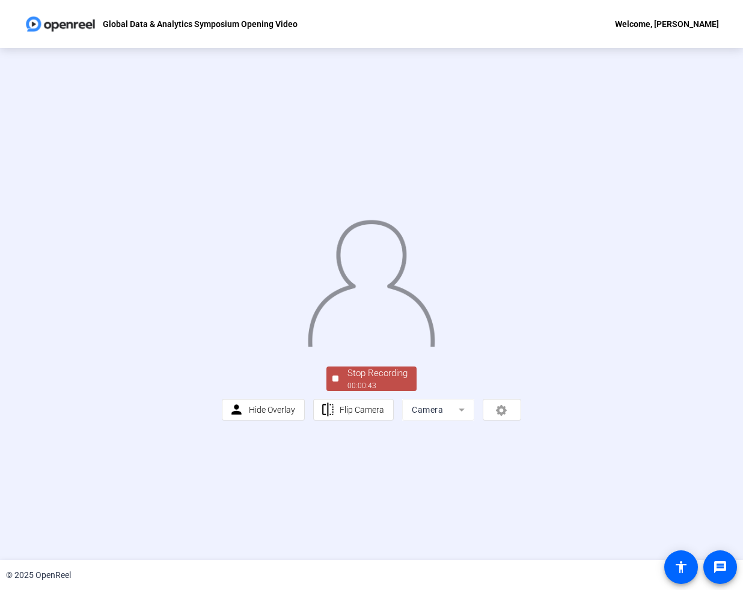
click at [381, 391] on span "Stop Recording 00:00:43" at bounding box center [377, 378] width 78 height 25
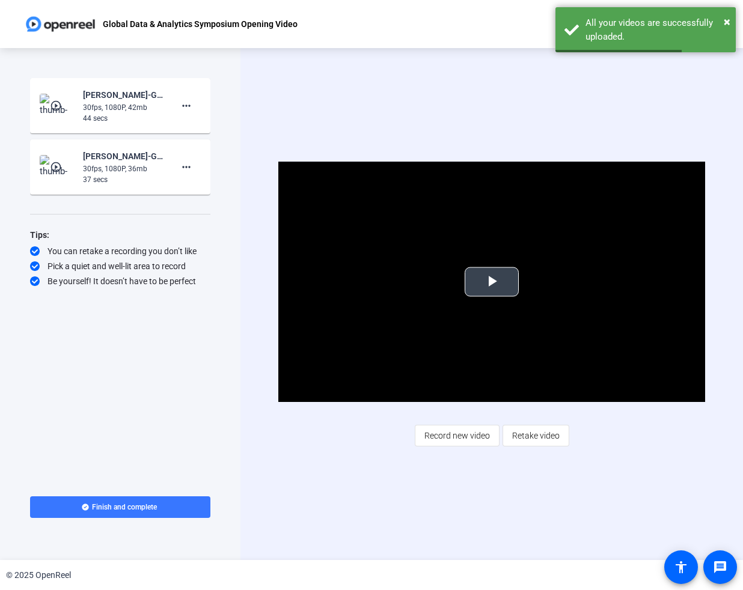
click at [491, 282] on span "Video Player" at bounding box center [491, 282] width 0 height 0
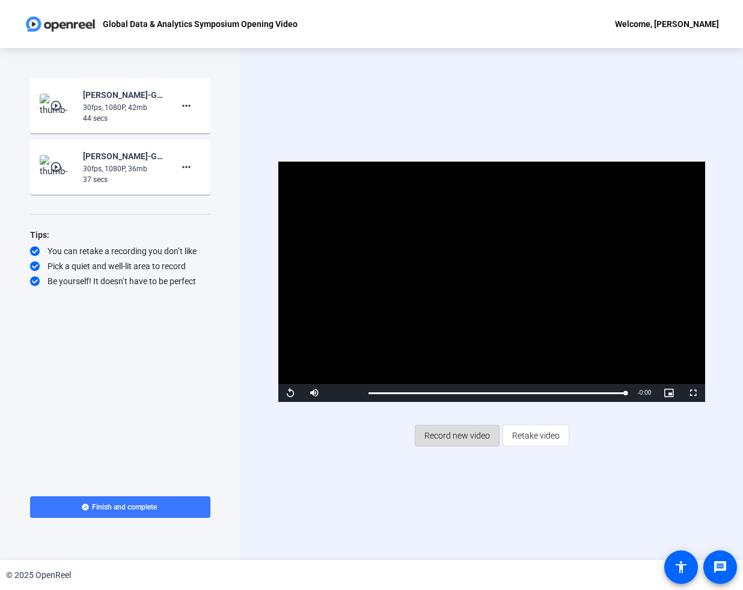
click at [474, 436] on span "Record new video" at bounding box center [456, 435] width 65 height 23
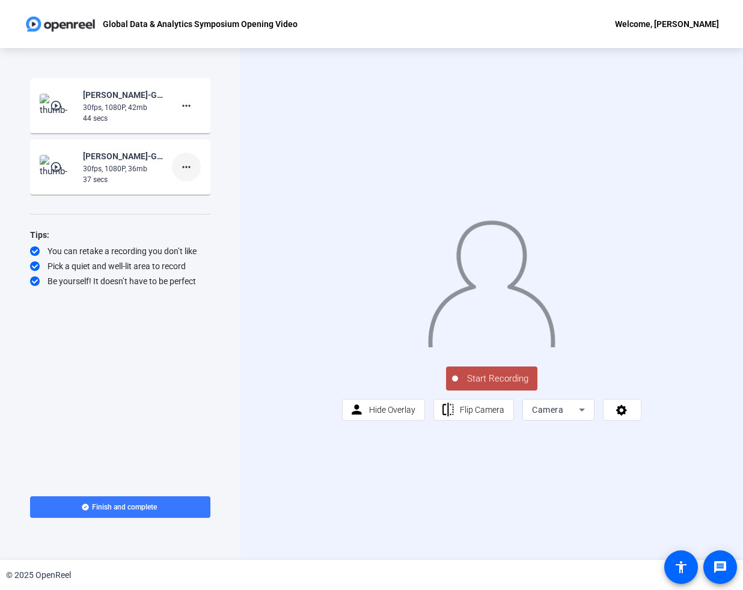
click at [190, 170] on mat-icon "more_horiz" at bounding box center [186, 167] width 14 height 14
click at [209, 188] on span "Delete clip" at bounding box center [205, 192] width 48 height 14
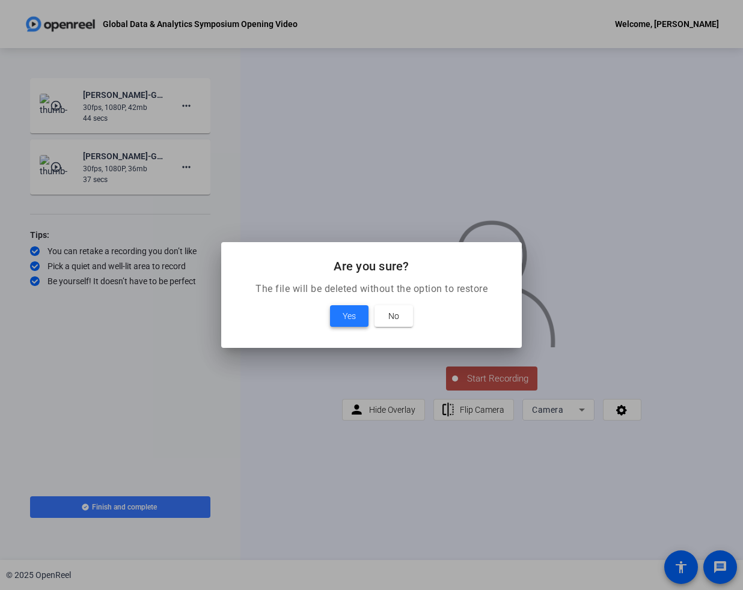
click at [352, 324] on span at bounding box center [349, 316] width 38 height 29
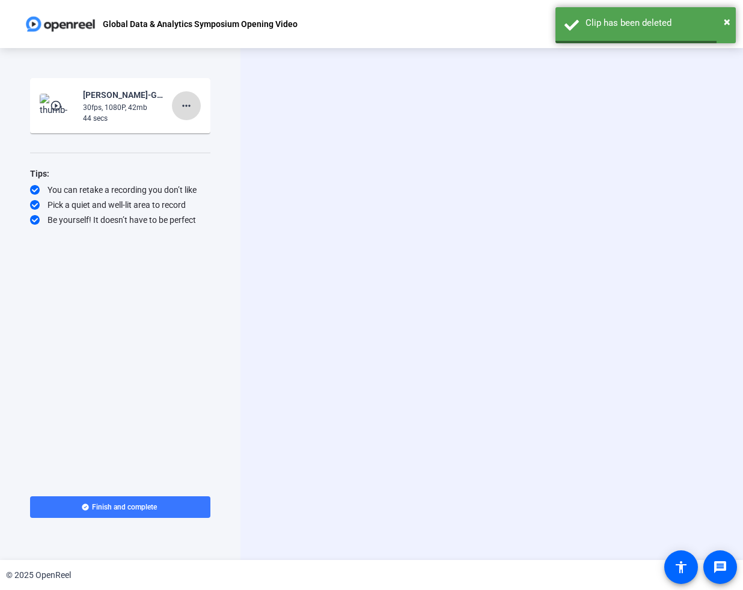
click at [185, 108] on mat-icon "more_horiz" at bounding box center [186, 106] width 14 height 14
click at [215, 133] on span "Delete clip" at bounding box center [205, 131] width 48 height 14
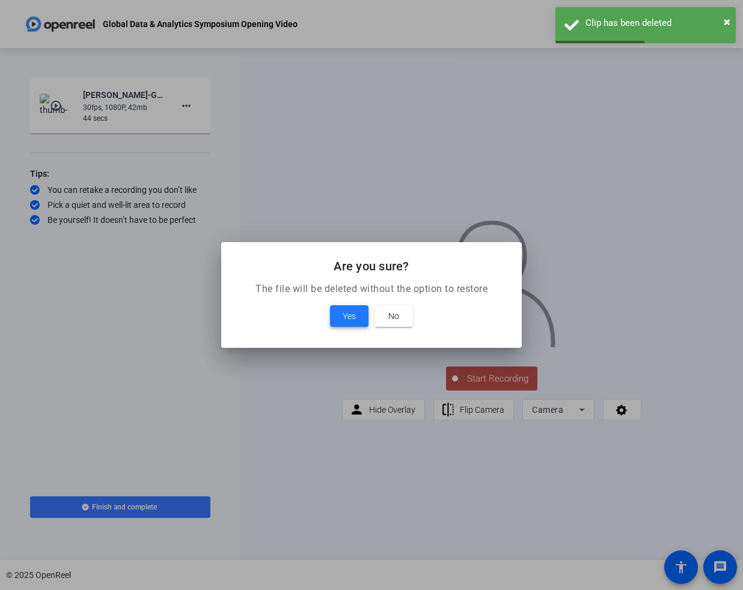
click at [347, 305] on span at bounding box center [349, 316] width 38 height 29
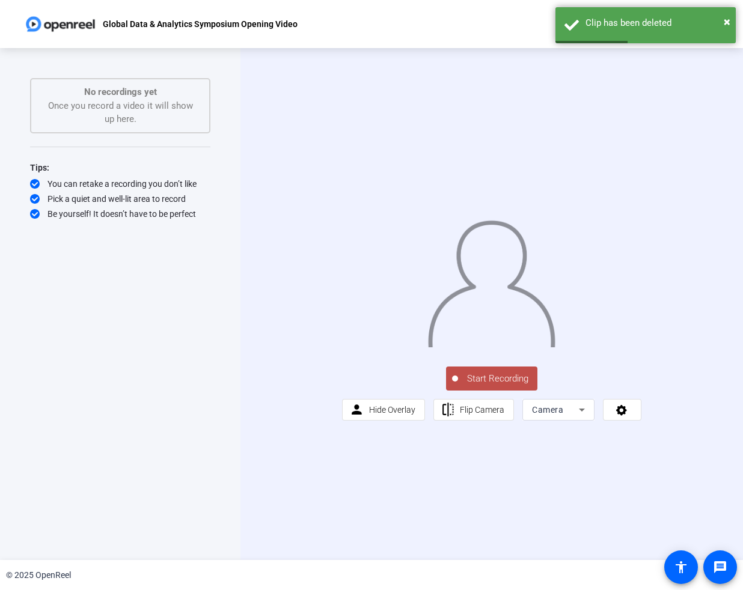
click at [495, 386] on span "Start Recording" at bounding box center [497, 379] width 79 height 14
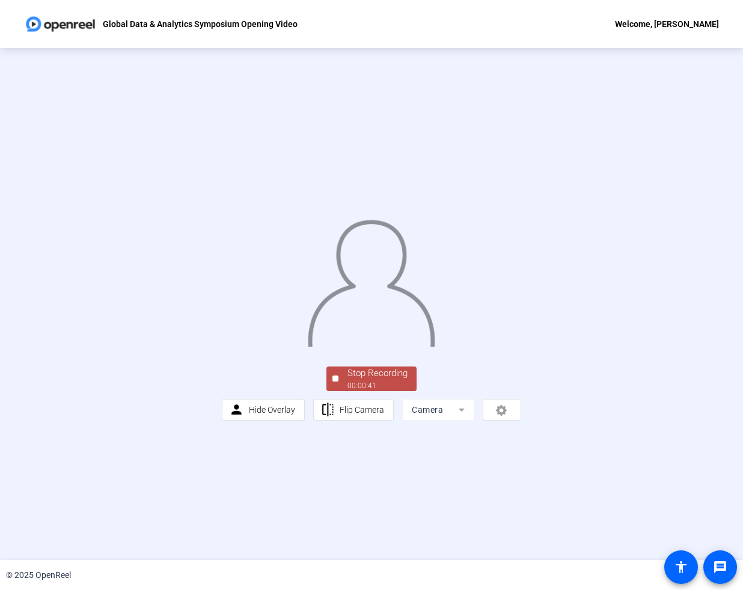
click at [366, 380] on div "Stop Recording" at bounding box center [377, 373] width 60 height 14
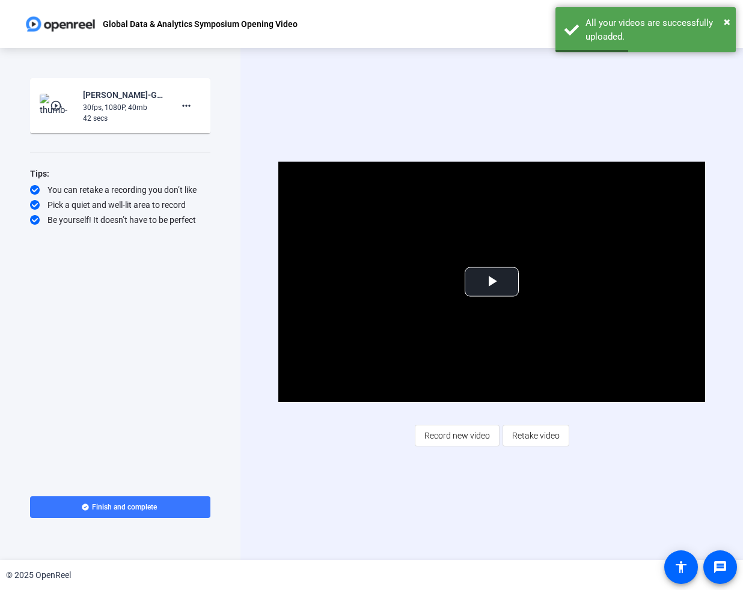
click at [716, 290] on div "Video Player is loading. Play Video Play Mute Current Time 0:00 / Duration 0:41…" at bounding box center [491, 304] width 502 height 512
click at [491, 282] on span "Video Player" at bounding box center [491, 282] width 0 height 0
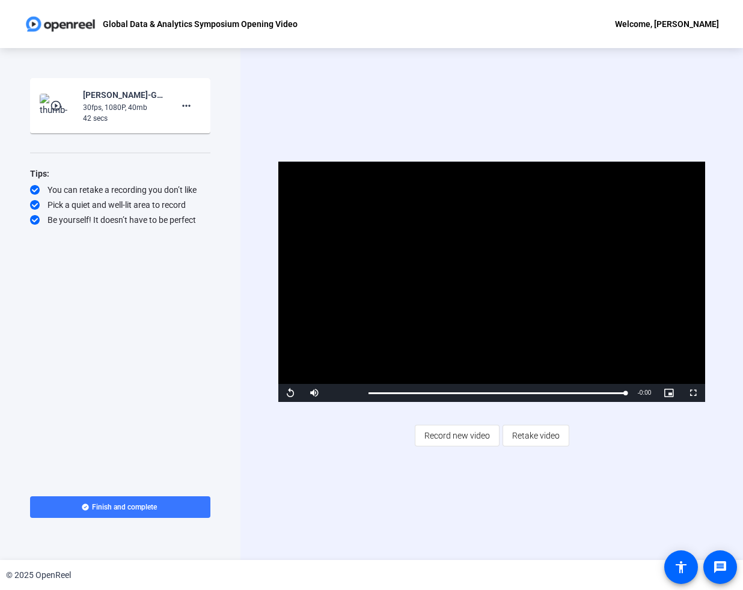
click at [236, 246] on div "Start Recording play_circle_outline Rick McFarland-Global Data - Analytics Symp…" at bounding box center [120, 304] width 240 height 512
click at [464, 433] on span "Record new video" at bounding box center [456, 435] width 65 height 23
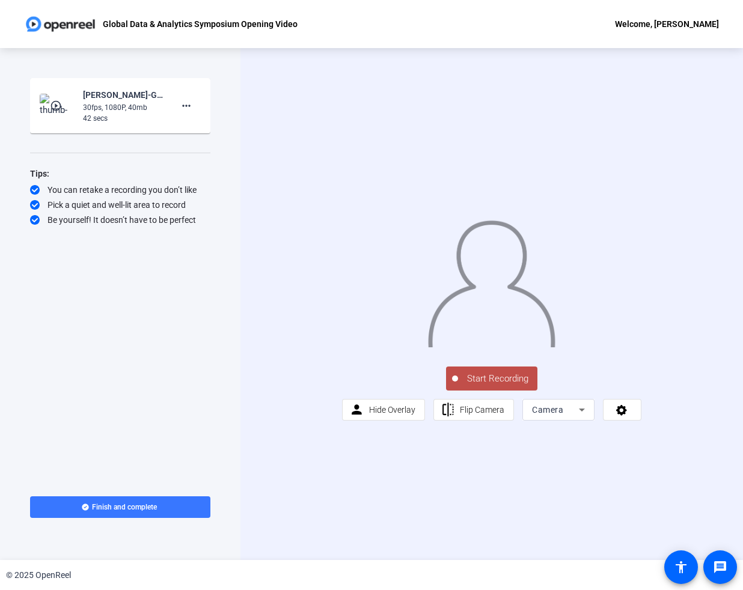
click at [482, 386] on span "Start Recording" at bounding box center [497, 379] width 79 height 14
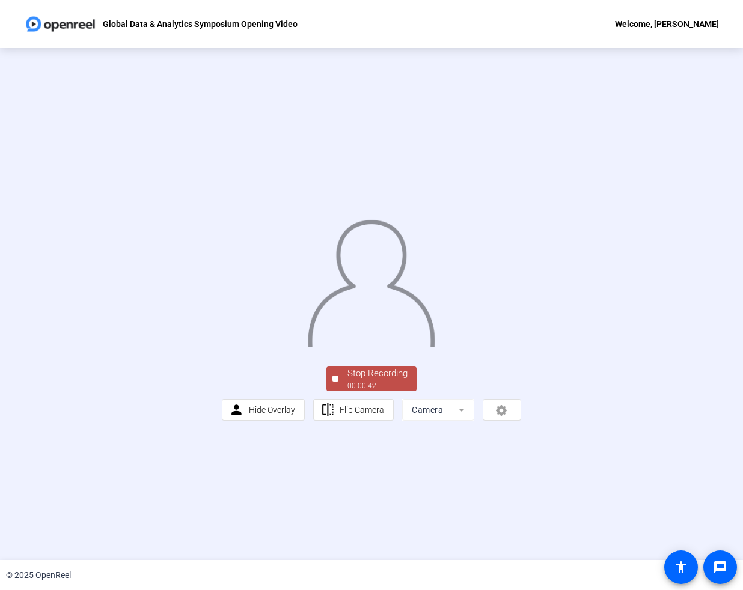
click at [378, 380] on div "Stop Recording" at bounding box center [377, 373] width 60 height 14
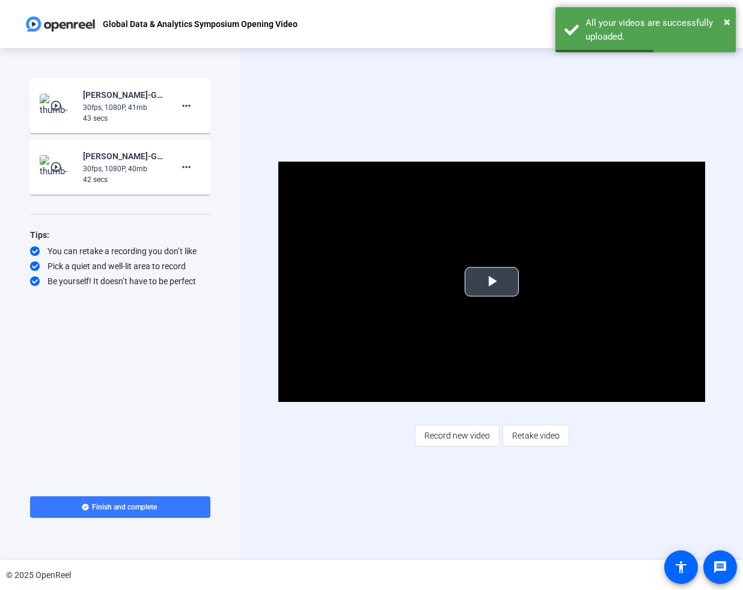
click at [491, 282] on span "Video Player" at bounding box center [491, 282] width 0 height 0
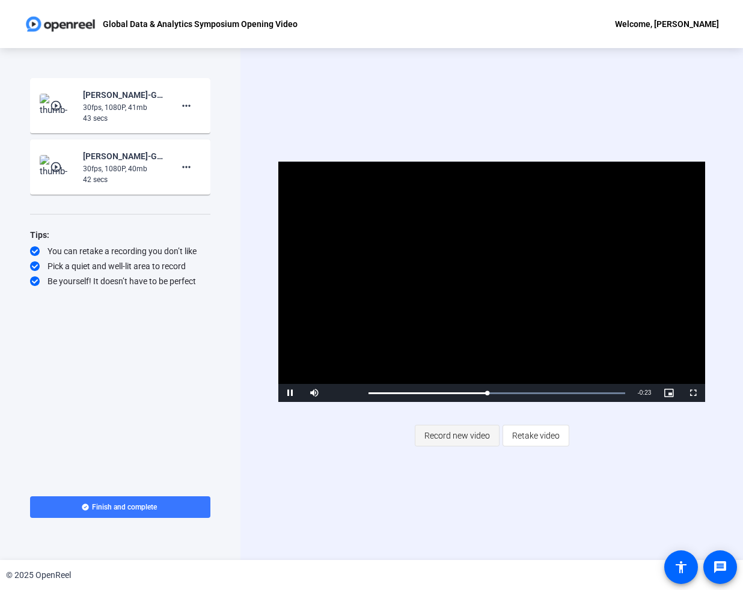
click at [460, 430] on span "Record new video" at bounding box center [456, 435] width 65 height 23
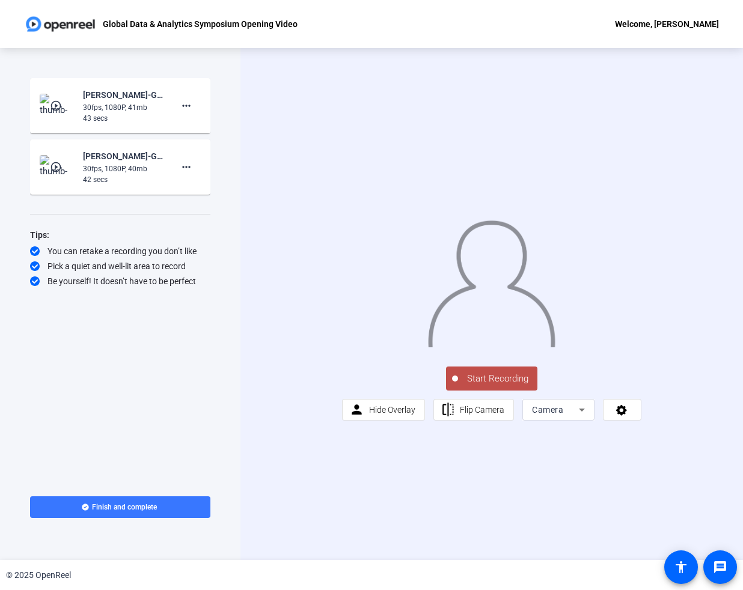
click at [508, 391] on button "Start Recording" at bounding box center [491, 378] width 91 height 24
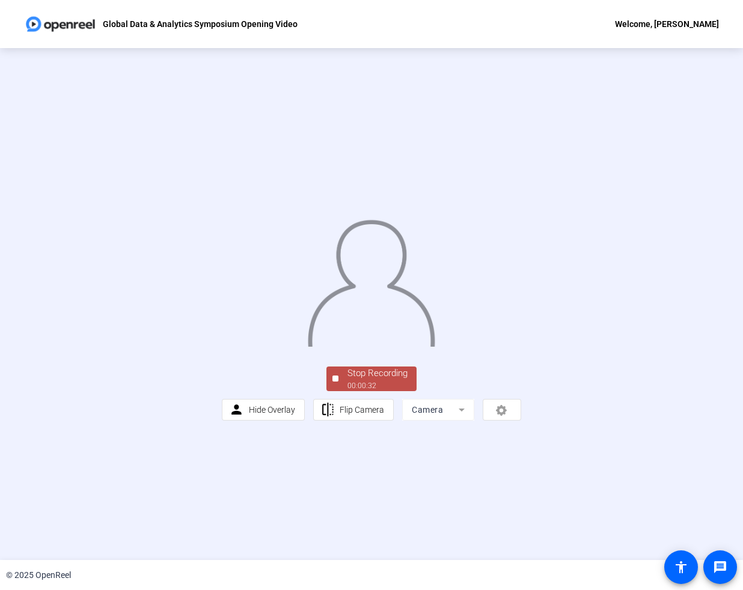
click at [382, 380] on div "Stop Recording" at bounding box center [377, 373] width 60 height 14
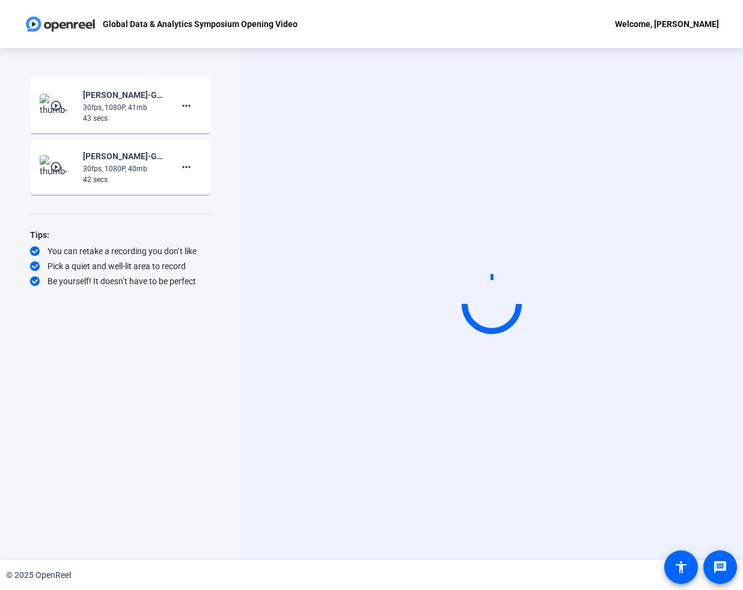
click at [457, 119] on div "Start Recording" at bounding box center [491, 304] width 502 height 512
click at [680, 175] on div "Start Recording" at bounding box center [491, 304] width 502 height 512
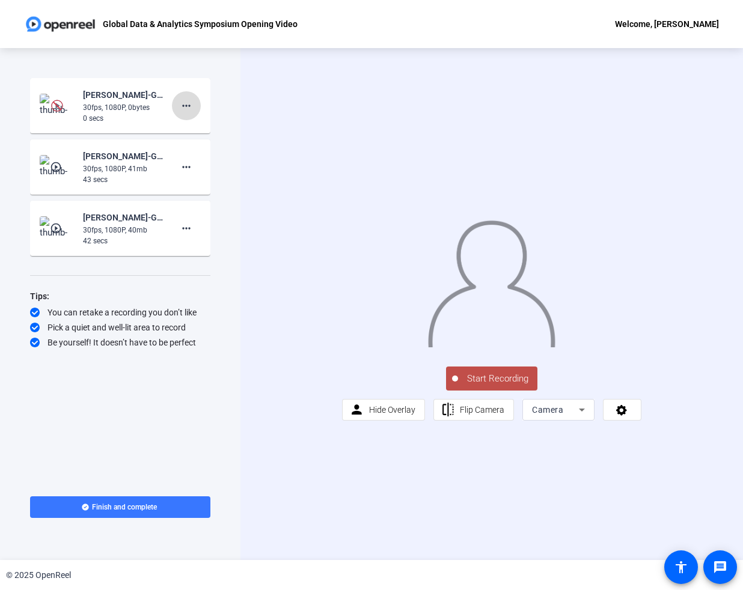
click at [186, 102] on mat-icon "more_horiz" at bounding box center [186, 106] width 14 height 14
click at [210, 130] on span "Delete clip" at bounding box center [205, 131] width 48 height 14
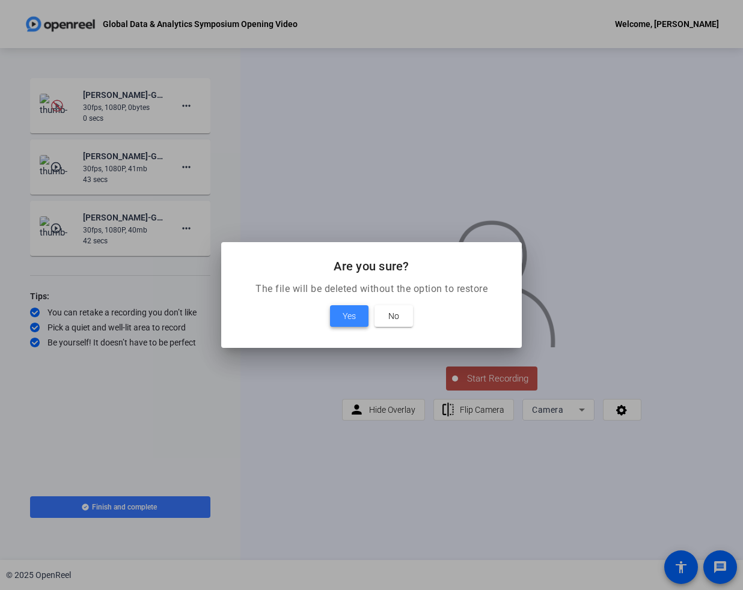
click at [359, 315] on span at bounding box center [349, 316] width 38 height 29
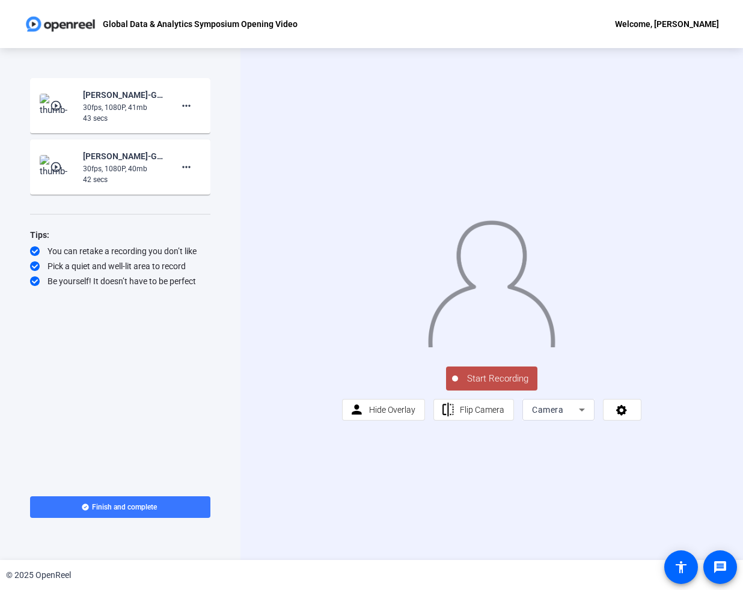
click at [478, 386] on span "Start Recording" at bounding box center [497, 379] width 79 height 14
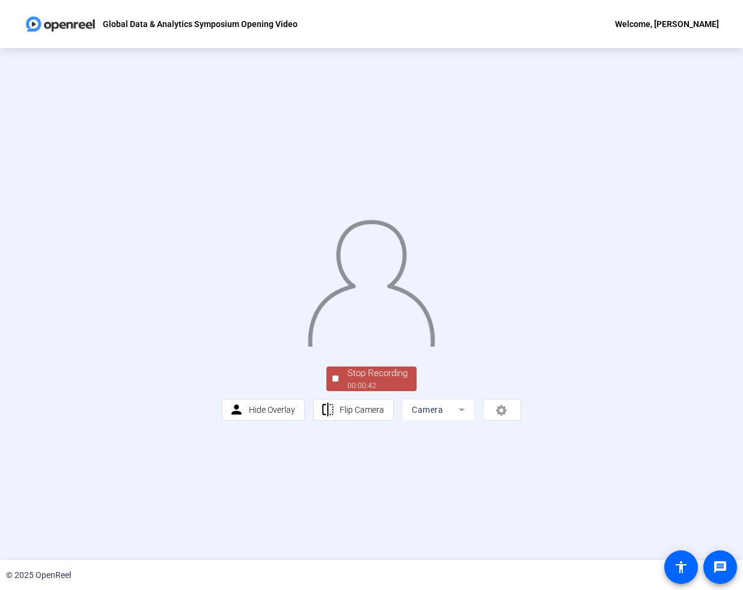
click at [351, 380] on div "Stop Recording" at bounding box center [377, 373] width 60 height 14
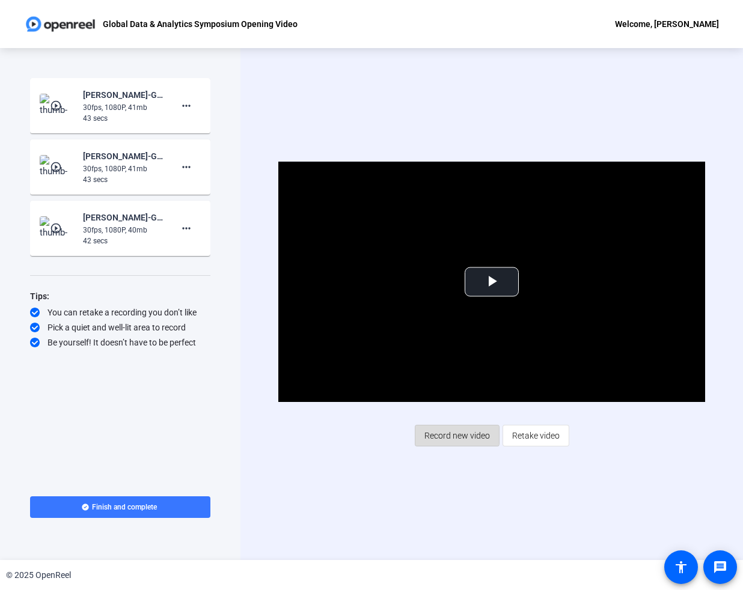
click at [435, 435] on span "Record new video" at bounding box center [456, 435] width 65 height 23
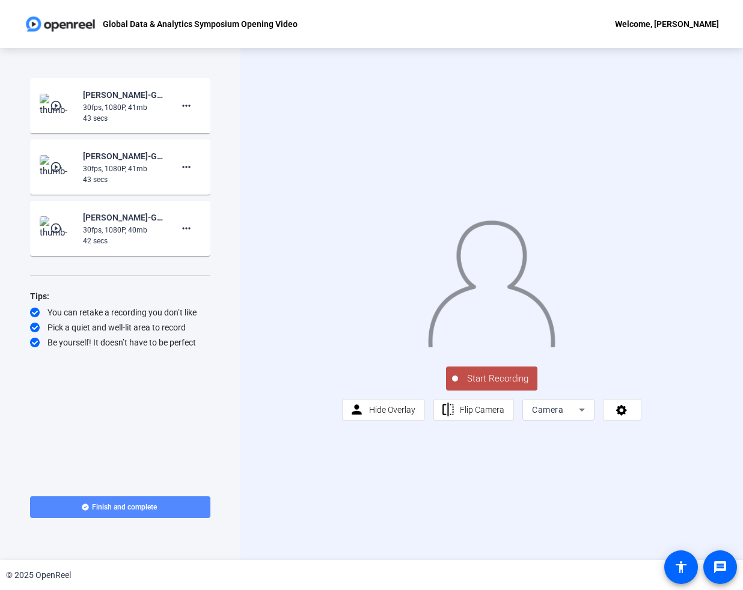
click at [123, 498] on span at bounding box center [120, 507] width 180 height 29
